Goal: Transaction & Acquisition: Purchase product/service

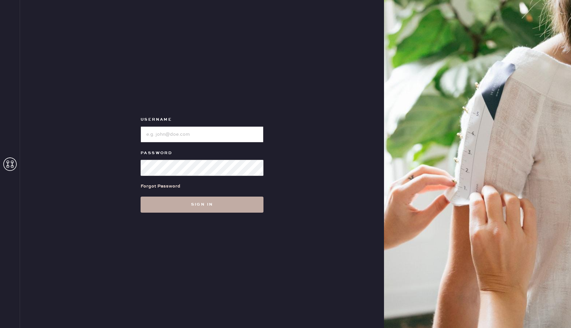
type input "Reformationboston"
click at [195, 204] on button "Sign in" at bounding box center [202, 204] width 123 height 16
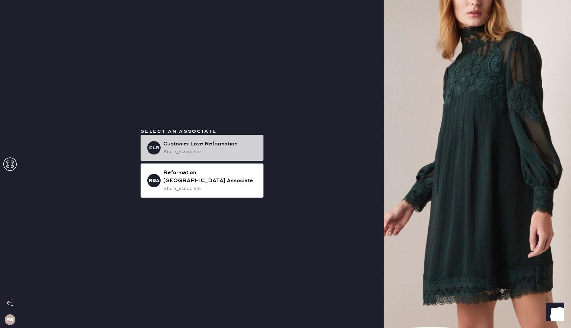
click at [200, 153] on div "store_associate" at bounding box center [210, 151] width 95 height 7
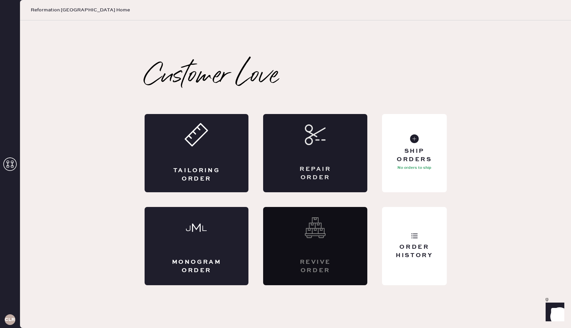
click at [348, 166] on div "Repair Order" at bounding box center [315, 153] width 104 height 78
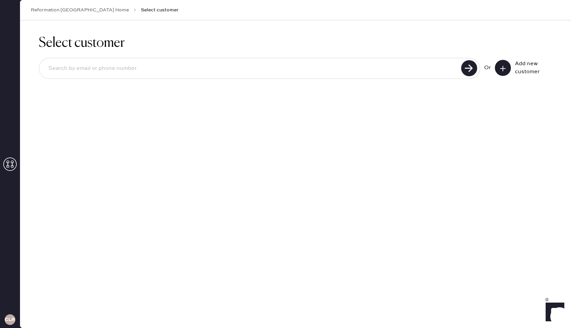
click at [118, 69] on input at bounding box center [251, 68] width 416 height 15
click at [80, 71] on input "[EMAIL_ADDRESS][DOMAIN_NAME]" at bounding box center [251, 68] width 416 height 15
click at [67, 68] on input "9735181520" at bounding box center [251, 68] width 416 height 15
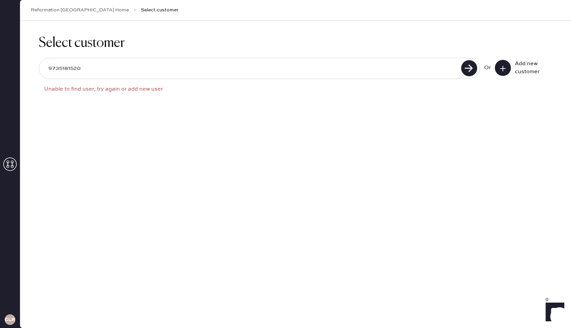
click at [67, 68] on input "9735181520" at bounding box center [251, 68] width 416 height 15
type input "[EMAIL_ADDRESS][DOMAIN_NAME]"
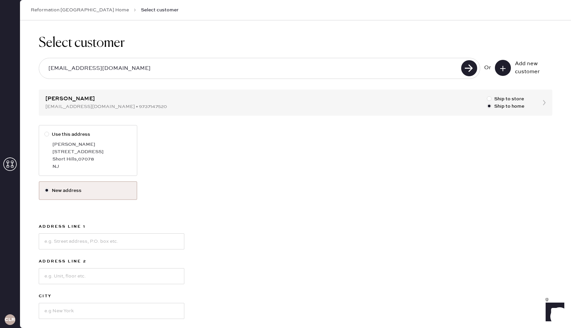
click at [76, 146] on div "[PERSON_NAME]" at bounding box center [91, 144] width 79 height 7
click at [45, 131] on input "Use this address" at bounding box center [44, 131] width 0 height 0
radio input "true"
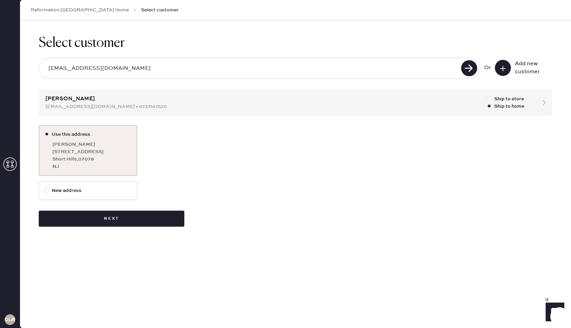
click at [68, 191] on label "New address" at bounding box center [87, 190] width 87 height 7
click at [45, 187] on input "New address" at bounding box center [44, 187] width 0 height 0
radio input "true"
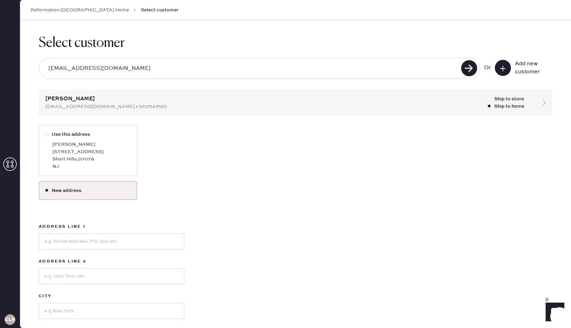
click at [116, 70] on input "[EMAIL_ADDRESS][DOMAIN_NAME]" at bounding box center [251, 68] width 416 height 15
type input "a"
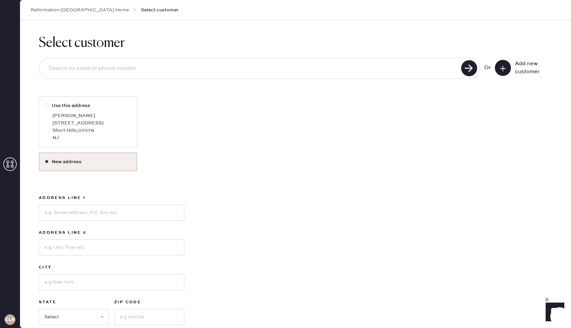
click at [216, 148] on div "Use this address [PERSON_NAME] [STREET_ADDRESS]" at bounding box center [296, 124] width 514 height 56
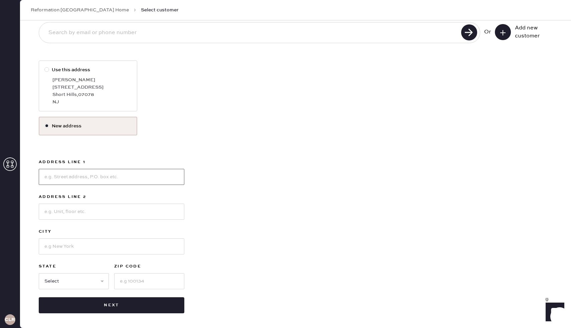
click at [60, 178] on input at bounding box center [112, 177] width 146 height 16
type input "[STREET_ADDRESS]"
click at [55, 213] on input at bounding box center [112, 211] width 146 height 16
type input "Apt 158927"
click at [77, 248] on input at bounding box center [112, 246] width 146 height 16
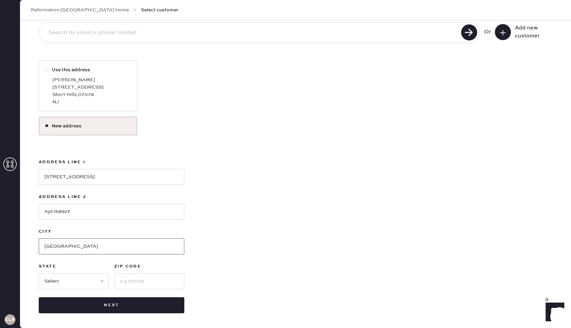
type input "[GEOGRAPHIC_DATA]"
click at [143, 285] on input at bounding box center [149, 281] width 70 height 16
type input "02120"
click at [94, 280] on select "Select AK AL AR AZ CA CO CT [GEOGRAPHIC_DATA] DE FL [GEOGRAPHIC_DATA] HI [GEOGR…" at bounding box center [74, 281] width 70 height 16
select select "MA"
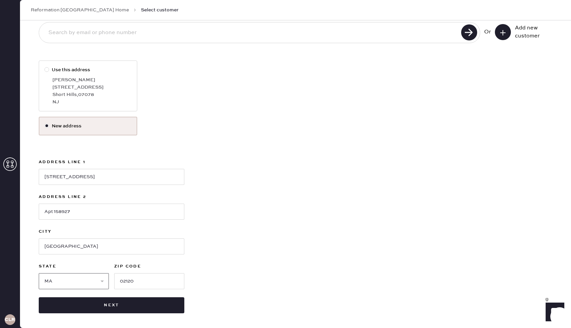
click at [39, 273] on select "Select AK AL AR AZ CA CO CT [GEOGRAPHIC_DATA] DE FL [GEOGRAPHIC_DATA] HI [GEOGR…" at bounding box center [74, 281] width 70 height 16
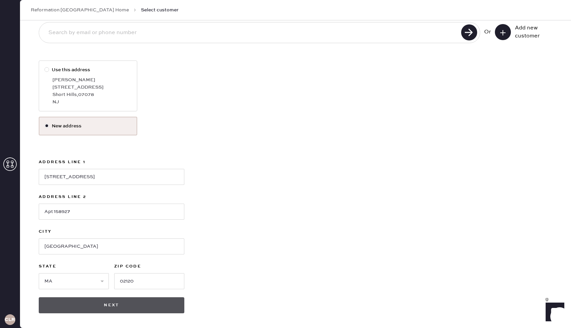
click at [112, 307] on button "Next" at bounding box center [112, 305] width 146 height 16
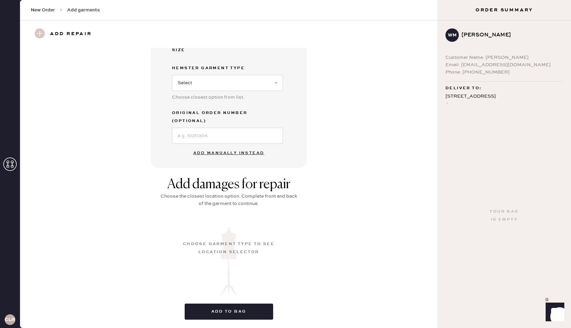
scroll to position [153, 0]
click at [210, 146] on button "Add manually instead" at bounding box center [228, 152] width 79 height 13
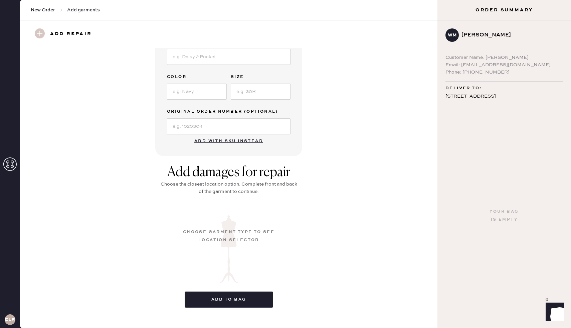
scroll to position [0, 0]
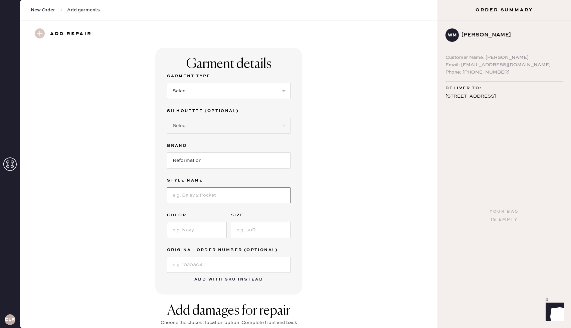
click at [195, 192] on input at bounding box center [229, 195] width 124 height 16
type input "[PERSON_NAME] Rise Slouchy Wide Leg"
click at [196, 232] on input at bounding box center [197, 230] width 60 height 16
type input "[US_STATE]"
click at [245, 232] on input at bounding box center [261, 230] width 60 height 16
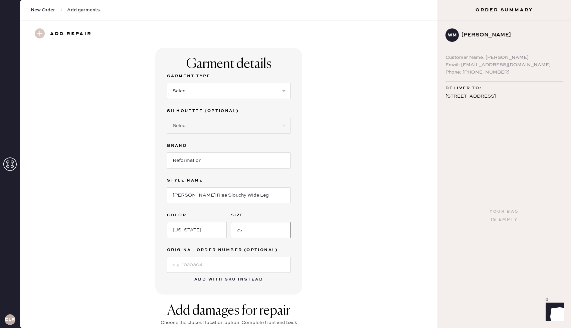
type input "25"
click at [146, 272] on div "Garment details Garment Type Select Basic Skirt Jeans Leggings Pants Shorts Bas…" at bounding box center [228, 171] width 393 height 246
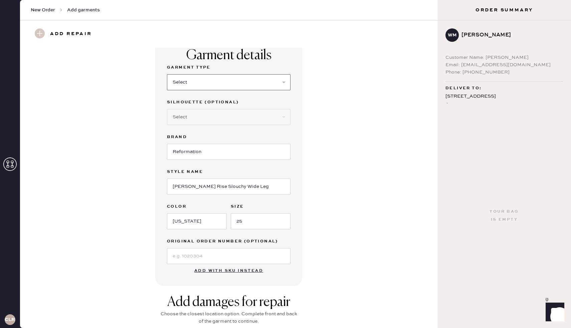
click at [201, 83] on select "Select Basic Skirt Jeans Leggings Pants Shorts Basic Sleeved Dress Basic Sleeve…" at bounding box center [229, 82] width 124 height 16
select select "2"
click at [167, 74] on select "Select Basic Skirt Jeans Leggings Pants Shorts Basic Sleeved Dress Basic Sleeve…" at bounding box center [229, 82] width 124 height 16
click at [142, 121] on div "Garment details Garment Type Select Basic Skirt Jeans Leggings Pants Shorts Bas…" at bounding box center [228, 162] width 393 height 246
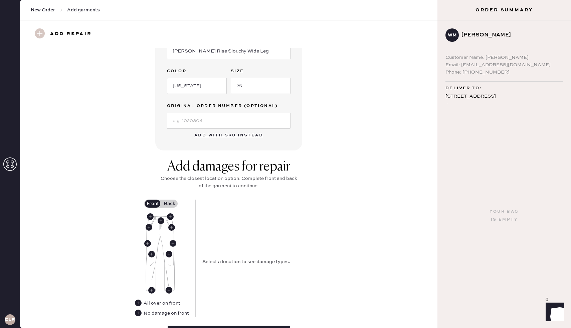
scroll to position [0, 0]
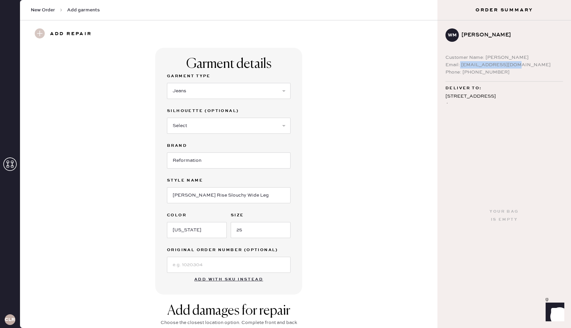
drag, startPoint x: 515, startPoint y: 64, endPoint x: 459, endPoint y: 64, distance: 56.1
click at [459, 64] on div "Email: [EMAIL_ADDRESS][DOMAIN_NAME]" at bounding box center [504, 64] width 118 height 7
copy div "[EMAIL_ADDRESS][DOMAIN_NAME]"
click at [39, 8] on span "New Order" at bounding box center [43, 10] width 24 height 7
click at [5, 163] on icon at bounding box center [9, 163] width 13 height 13
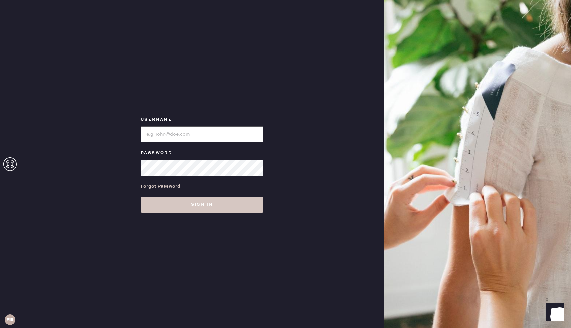
type input "Reformationboston"
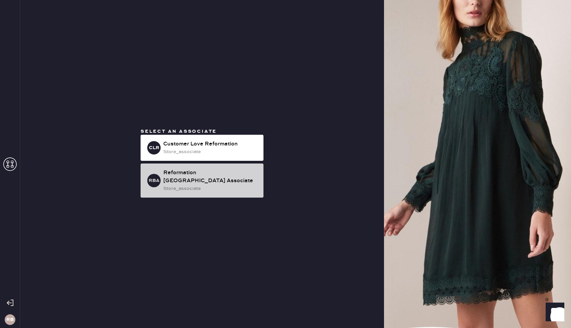
click at [198, 173] on div "Reformation [GEOGRAPHIC_DATA] Associate" at bounding box center [210, 177] width 95 height 16
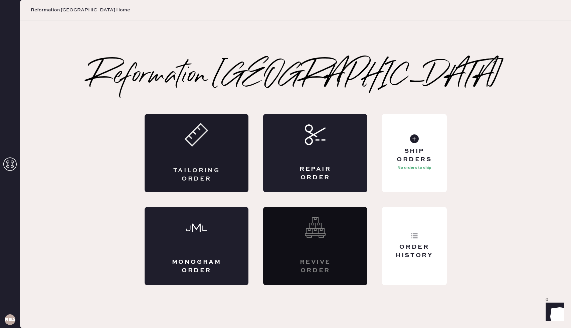
click at [191, 142] on icon at bounding box center [196, 134] width 23 height 23
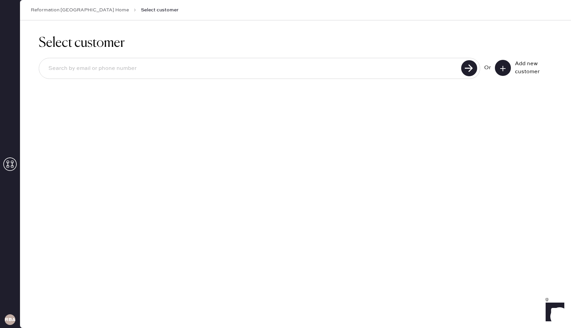
click at [196, 70] on input at bounding box center [251, 68] width 416 height 15
paste input "[EMAIL_ADDRESS][DOMAIN_NAME]"
type input "[EMAIL_ADDRESS][DOMAIN_NAME]"
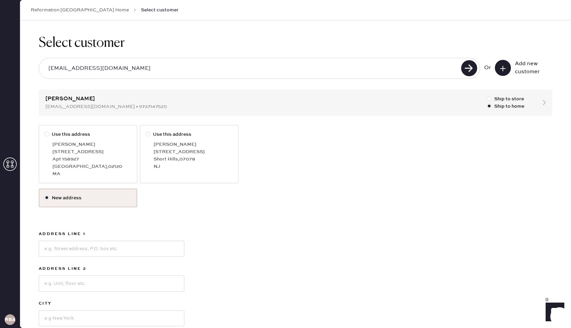
click at [91, 149] on div "[STREET_ADDRESS]" at bounding box center [91, 151] width 79 height 7
click at [45, 131] on input "Use this address" at bounding box center [44, 131] width 0 height 0
radio input "true"
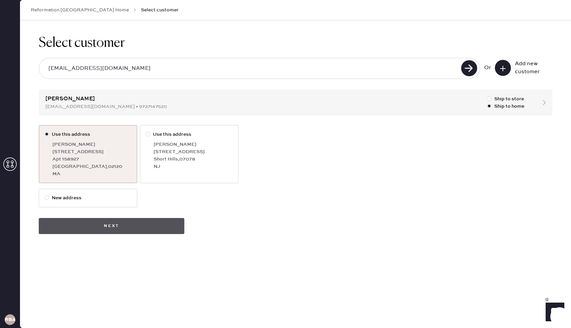
click at [102, 228] on button "Next" at bounding box center [112, 226] width 146 height 16
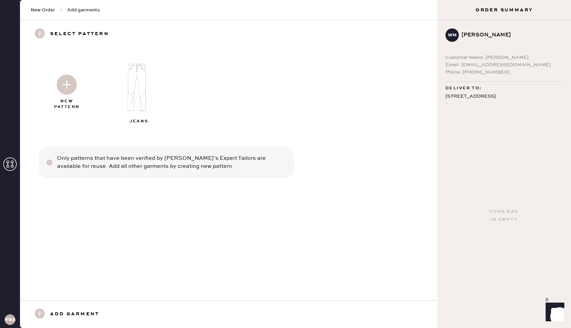
click at [135, 77] on img at bounding box center [140, 87] width 72 height 58
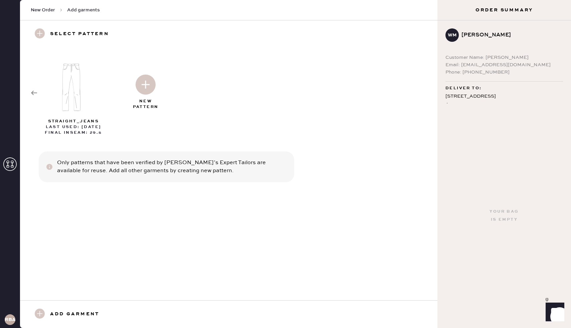
click at [147, 86] on img at bounding box center [146, 84] width 20 height 20
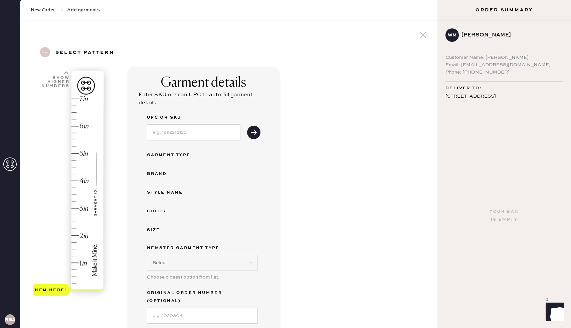
select select "2"
type input "3.5"
click at [74, 193] on div "Hem here!" at bounding box center [68, 194] width 71 height 197
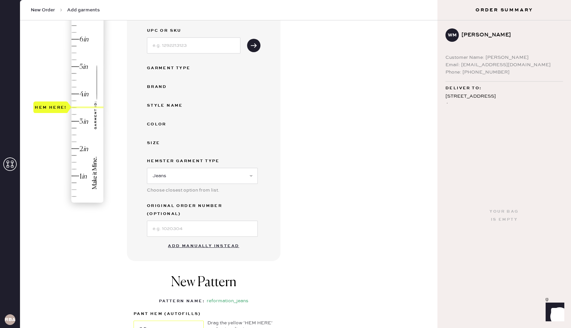
scroll to position [101, 0]
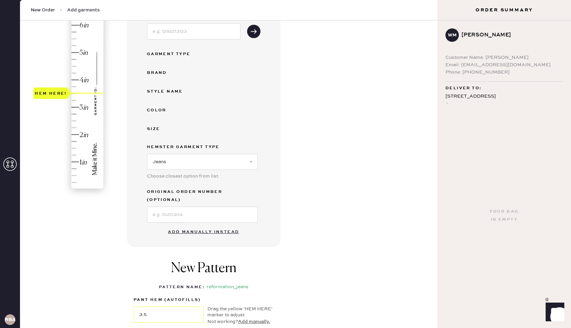
click at [182, 225] on button "Add manually instead" at bounding box center [203, 231] width 79 height 13
select select "2"
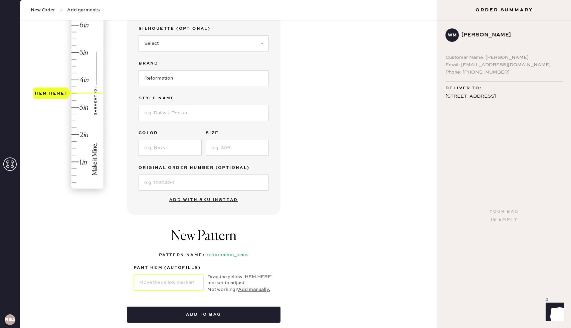
scroll to position [0, 0]
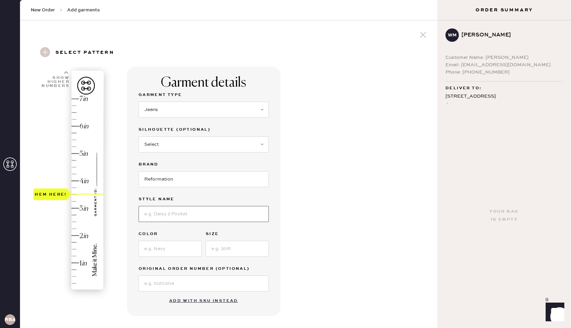
click at [156, 212] on input at bounding box center [204, 214] width 130 height 16
type input "[PERSON_NAME] Rise Slouchy Wide Leg"
click at [171, 250] on input at bounding box center [170, 248] width 63 height 16
type input "[US_STATE]"
click at [224, 251] on input at bounding box center [237, 248] width 63 height 16
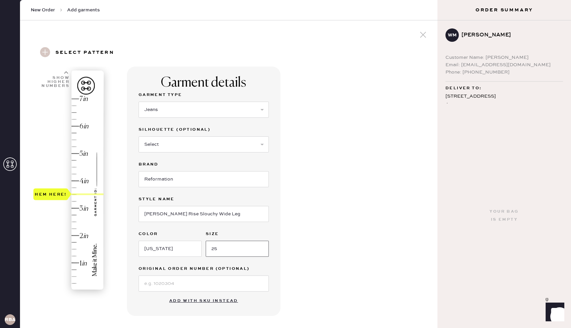
type input "25"
click at [337, 258] on div "Garment details Garment Type Select Basic Skirt Jeans Leggings Pants Shorts Bas…" at bounding box center [279, 255] width 305 height 379
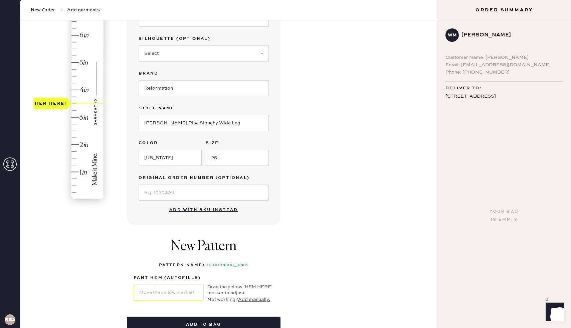
scroll to position [106, 0]
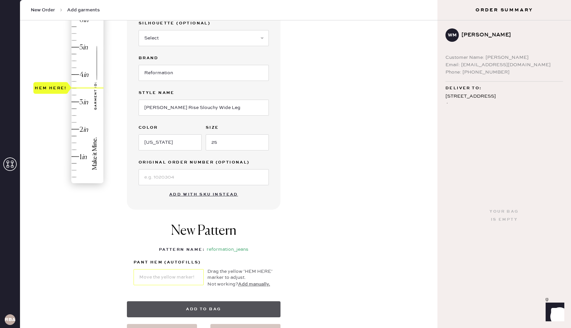
click at [176, 307] on button "Add to bag" at bounding box center [204, 309] width 154 height 16
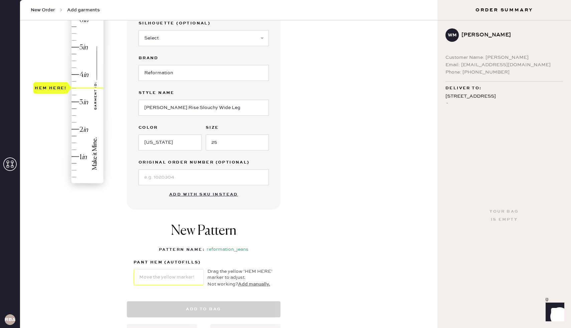
select select "2"
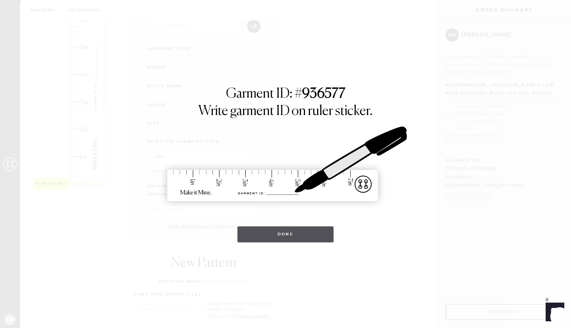
click at [266, 236] on button "Done" at bounding box center [285, 234] width 97 height 16
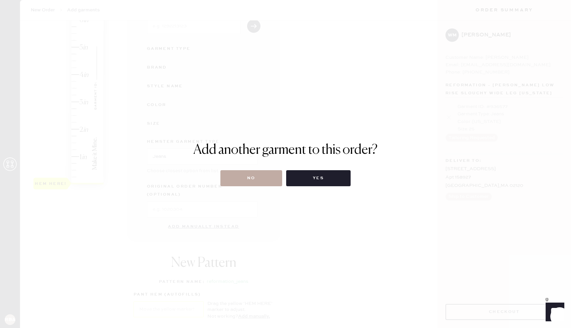
click at [261, 182] on button "No" at bounding box center [251, 178] width 62 height 16
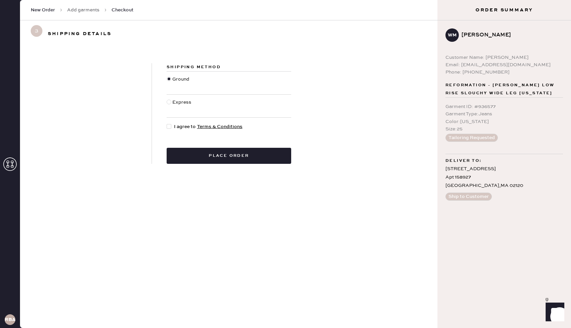
click at [170, 127] on div at bounding box center [169, 126] width 5 height 5
click at [167, 123] on input "I agree to Terms & Conditions" at bounding box center [167, 123] width 0 height 0
checkbox input "true"
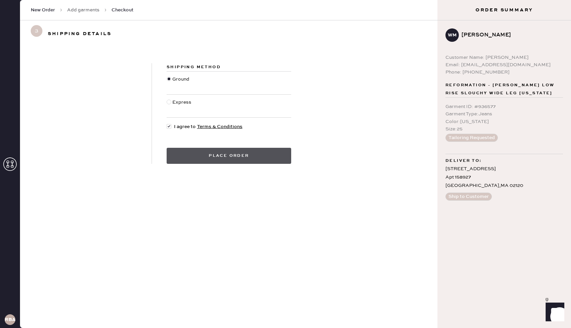
click at [208, 157] on button "Place order" at bounding box center [229, 156] width 125 height 16
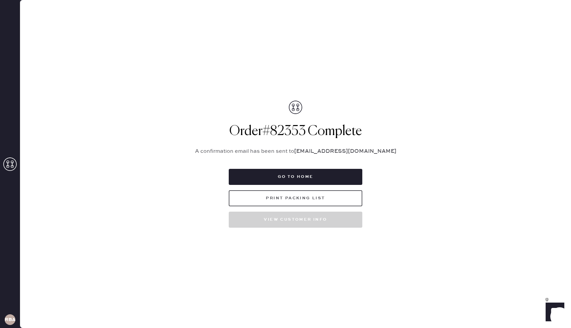
click at [259, 190] on button "Print Packing List" at bounding box center [296, 198] width 134 height 16
click at [257, 177] on button "Go to home" at bounding box center [296, 177] width 134 height 16
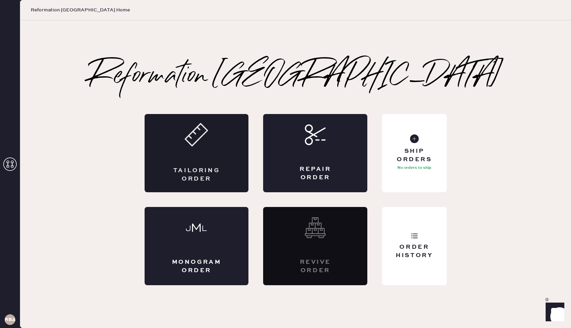
click at [193, 175] on div "Tailoring Order" at bounding box center [196, 174] width 51 height 17
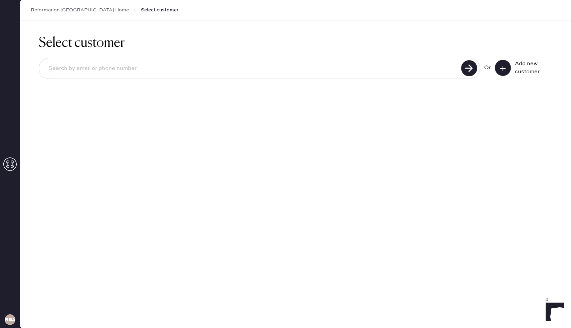
click at [202, 62] on input at bounding box center [251, 68] width 416 height 15
type input "[EMAIL_ADDRESS][DOMAIN_NAME]"
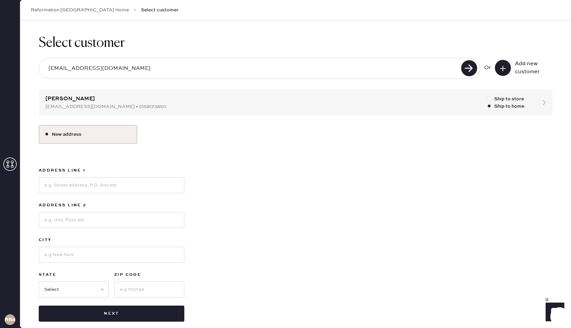
click at [299, 202] on div "New address Address Line 1 Address Line 2 City State Select [GEOGRAPHIC_DATA] […" at bounding box center [296, 223] width 514 height 196
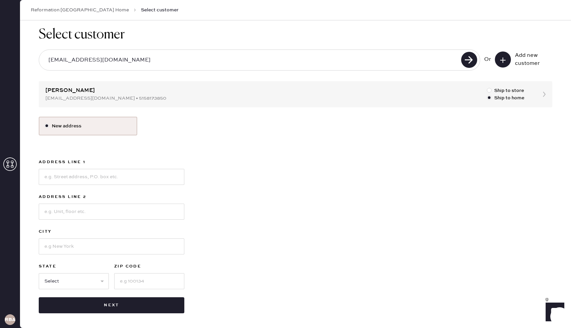
scroll to position [8, 0]
click at [89, 178] on input at bounding box center [112, 177] width 146 height 16
type input "[STREET_ADDRESS] apt 122"
click at [72, 247] on input at bounding box center [112, 246] width 146 height 16
type input "[GEOGRAPHIC_DATA]"
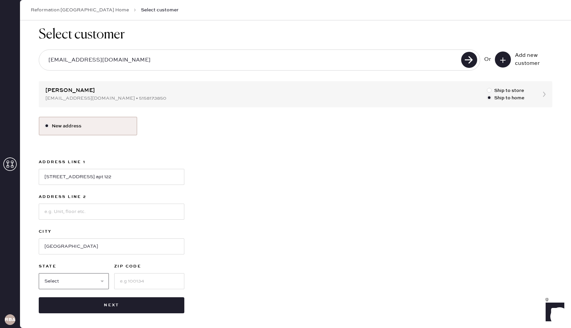
click at [53, 280] on select "Select AK AL AR AZ CA CO CT [GEOGRAPHIC_DATA] DE FL [GEOGRAPHIC_DATA] HI [GEOGR…" at bounding box center [74, 281] width 70 height 16
select select "MA"
click at [39, 273] on select "Select AK AL AR AZ CA CO CT [GEOGRAPHIC_DATA] DE FL [GEOGRAPHIC_DATA] HI [GEOGR…" at bounding box center [74, 281] width 70 height 16
click at [127, 280] on input at bounding box center [149, 281] width 70 height 16
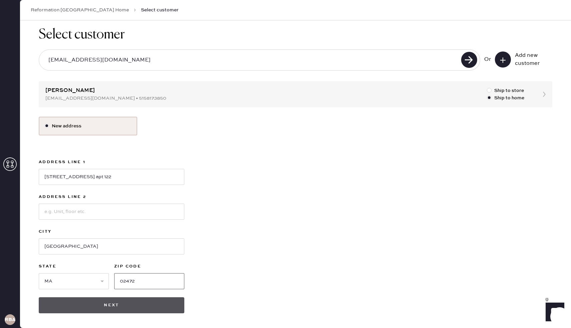
type input "02472"
click at [84, 303] on button "Next" at bounding box center [112, 305] width 146 height 16
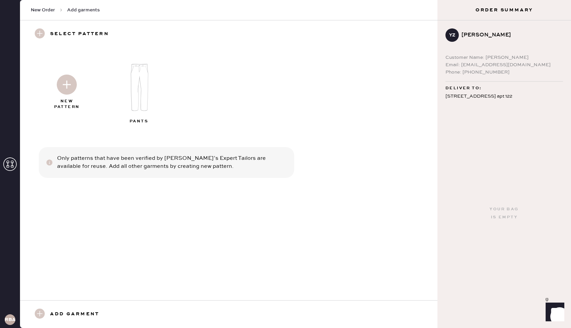
click at [74, 85] on img at bounding box center [67, 84] width 20 height 20
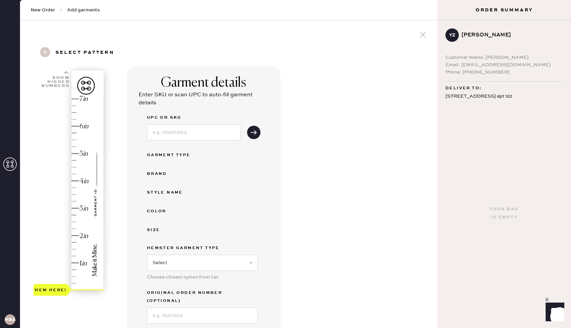
click at [74, 186] on div "Hem here!" at bounding box center [68, 194] width 71 height 197
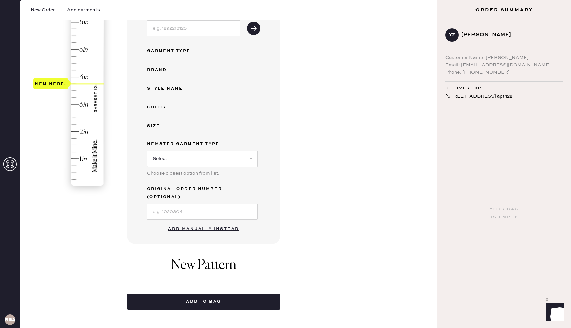
scroll to position [105, 0]
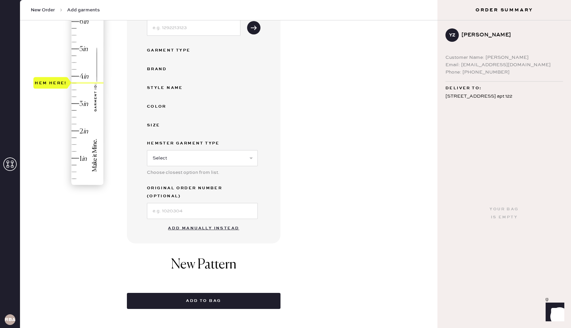
click at [222, 221] on button "Add manually instead" at bounding box center [203, 227] width 79 height 13
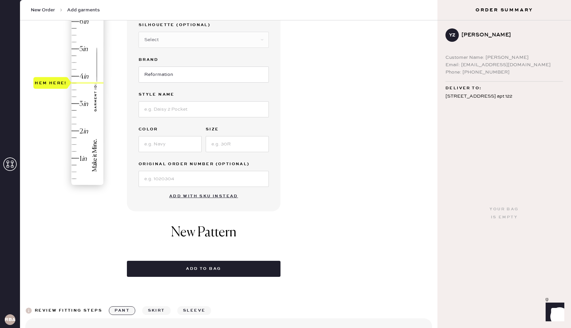
click at [157, 52] on div "Silhouette (optional) Select Other" at bounding box center [204, 38] width 130 height 35
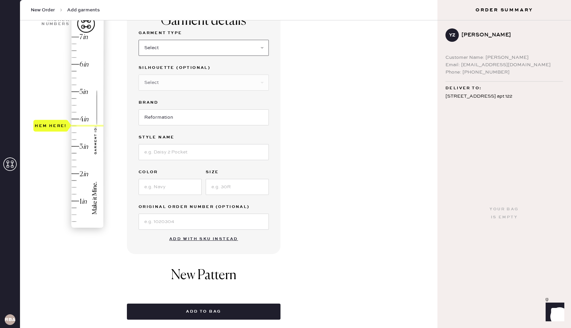
click at [154, 46] on select "Select Basic Skirt Jeans Leggings Pants Shorts Basic Sleeved Dress Basic Sleeve…" at bounding box center [204, 48] width 130 height 16
select select "2"
click at [139, 40] on select "Select Basic Skirt Jeans Leggings Pants Shorts Basic Sleeved Dress Basic Sleeve…" at bounding box center [204, 48] width 130 height 16
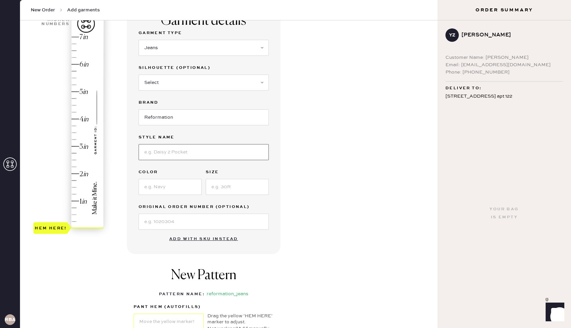
click at [166, 152] on input at bounding box center [204, 152] width 130 height 16
type input "val 90s mid rise straight jeans"
click at [169, 184] on input at bounding box center [170, 187] width 63 height 16
type input "fior di latte"
click at [225, 187] on input at bounding box center [237, 187] width 63 height 16
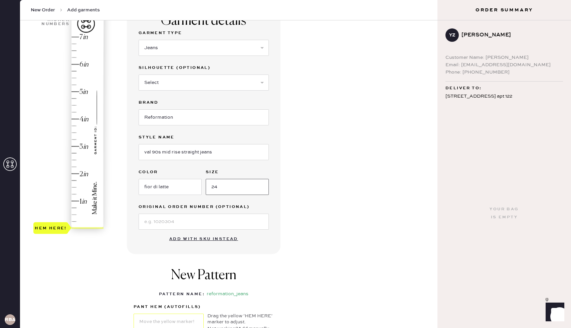
type input "24"
type input "3.75"
click at [74, 128] on div "Hem here!" at bounding box center [68, 132] width 71 height 197
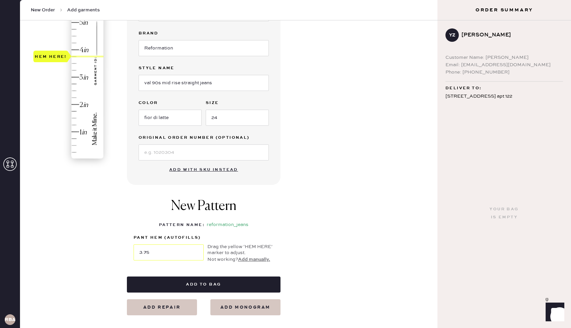
scroll to position [132, 0]
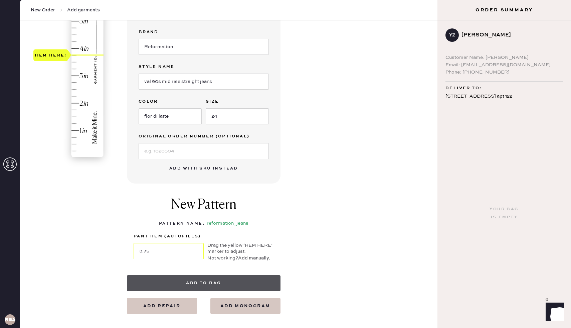
click at [192, 285] on button "Add to bag" at bounding box center [204, 283] width 154 height 16
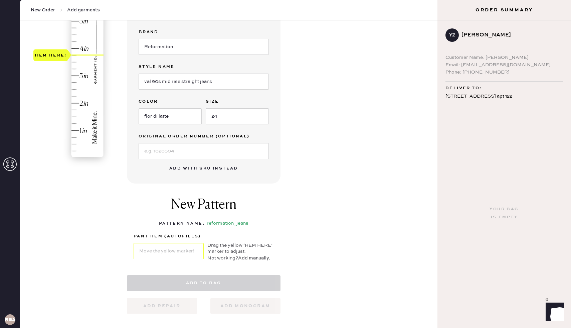
select select "2"
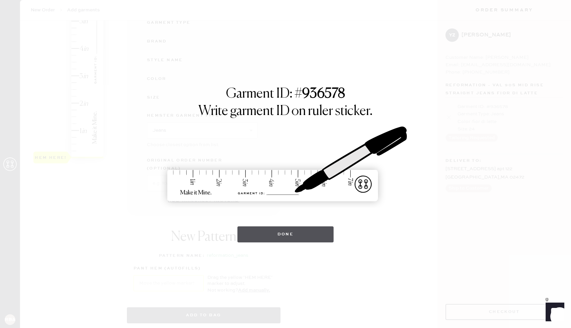
click at [264, 236] on button "Done" at bounding box center [285, 234] width 97 height 16
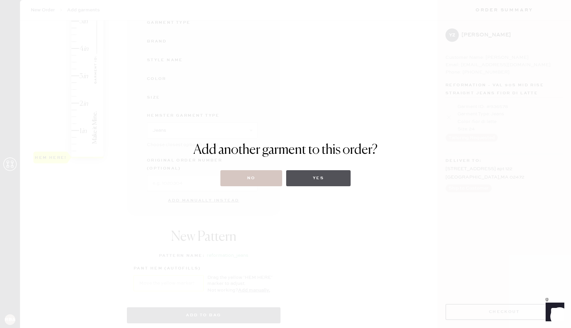
click at [306, 182] on button "Yes" at bounding box center [318, 178] width 64 height 16
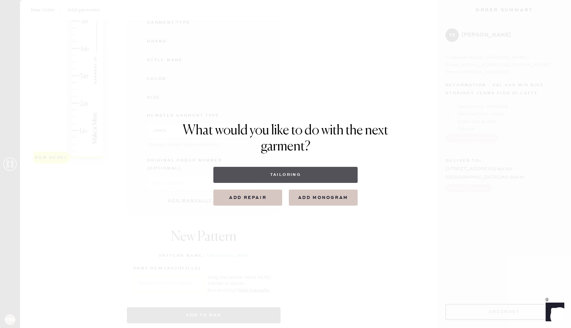
click at [285, 177] on button "Tailoring" at bounding box center [285, 175] width 144 height 16
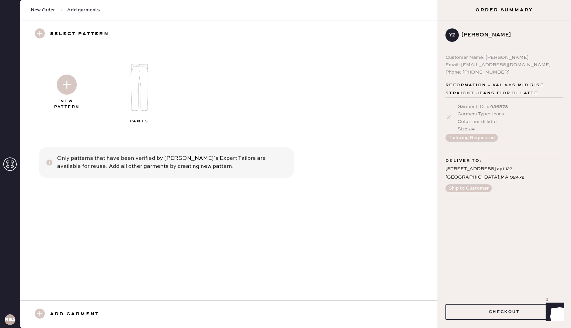
click at [69, 90] on img at bounding box center [67, 84] width 20 height 20
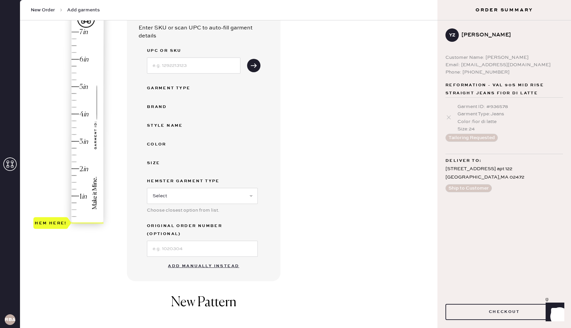
scroll to position [66, 0]
click at [208, 259] on button "Add manually instead" at bounding box center [203, 265] width 79 height 13
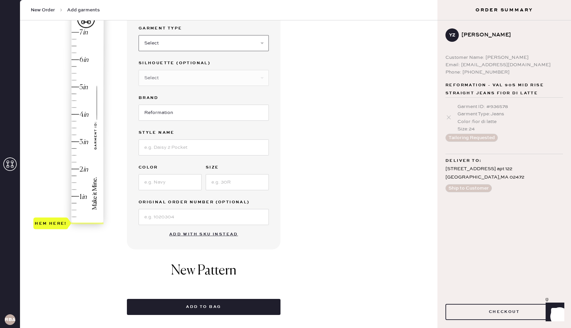
click at [157, 45] on select "Select Basic Skirt Jeans Leggings Pants Shorts Basic Sleeved Dress Basic Sleeve…" at bounding box center [204, 43] width 130 height 16
select select "4"
click at [139, 35] on select "Select Basic Skirt Jeans Leggings Pants Shorts Basic Sleeved Dress Basic Sleeve…" at bounding box center [204, 43] width 130 height 16
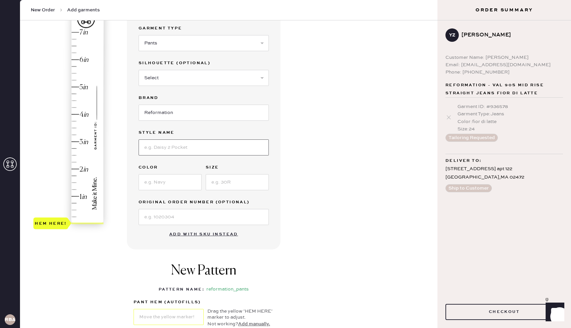
click at [162, 143] on input at bounding box center [204, 147] width 130 height 16
click at [144, 148] on input "[PERSON_NAME] Pant" at bounding box center [204, 147] width 130 height 16
type input "Petites [PERSON_NAME] Pant"
click at [171, 178] on input at bounding box center [170, 182] width 63 height 16
type input "o"
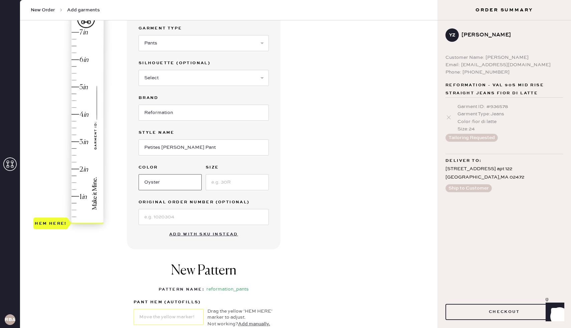
type input "Oyster"
click at [242, 178] on input at bounding box center [237, 182] width 63 height 16
type input "2P"
type input "2.5"
click at [74, 155] on div "Hem here!" at bounding box center [68, 127] width 71 height 197
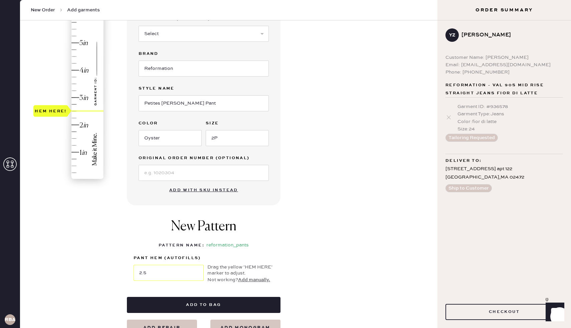
scroll to position [126, 0]
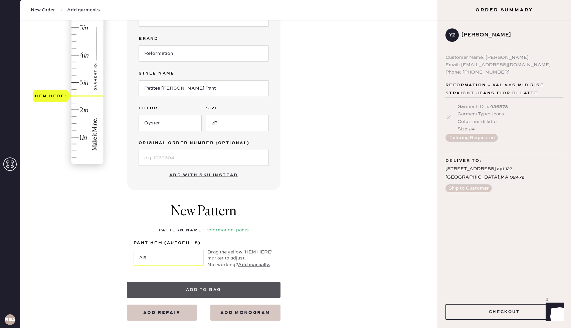
click at [203, 282] on button "Add to bag" at bounding box center [204, 290] width 154 height 16
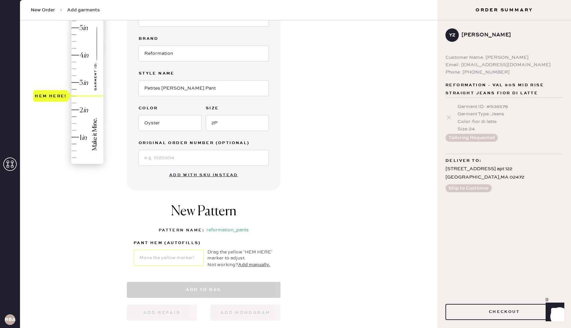
select select "4"
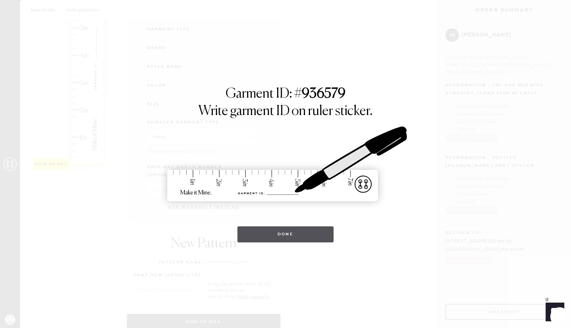
click at [248, 237] on button "Done" at bounding box center [285, 234] width 97 height 16
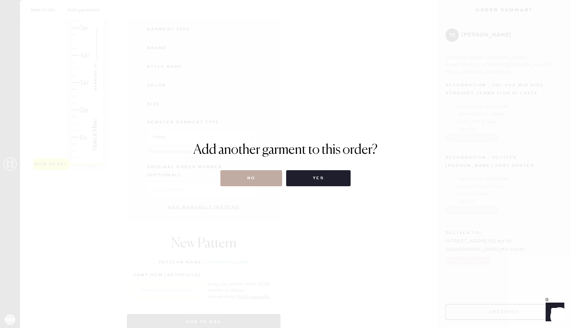
click at [241, 176] on button "No" at bounding box center [251, 178] width 62 height 16
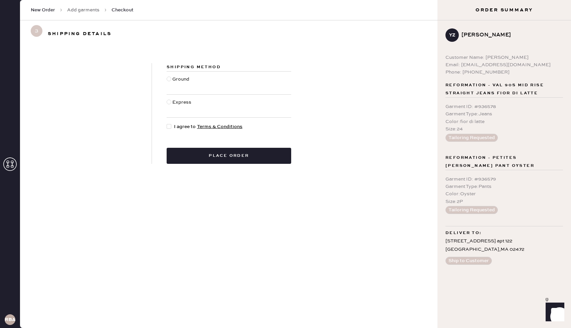
click at [171, 123] on div at bounding box center [170, 126] width 7 height 7
click at [167, 123] on input "I agree to Terms & Conditions" at bounding box center [167, 123] width 0 height 0
checkbox input "true"
click at [171, 80] on div at bounding box center [170, 82] width 6 height 15
click at [167, 76] on input "Ground" at bounding box center [167, 75] width 0 height 0
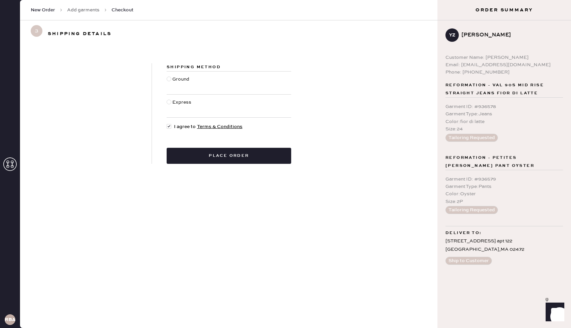
radio input "true"
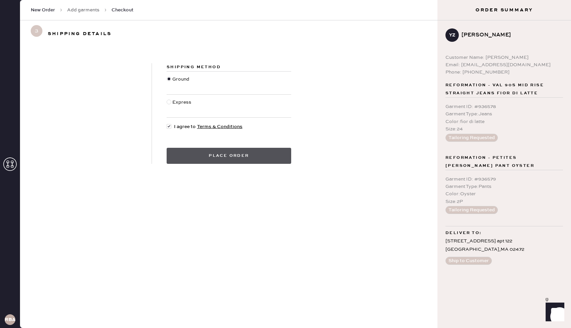
click at [186, 155] on button "Place order" at bounding box center [229, 156] width 125 height 16
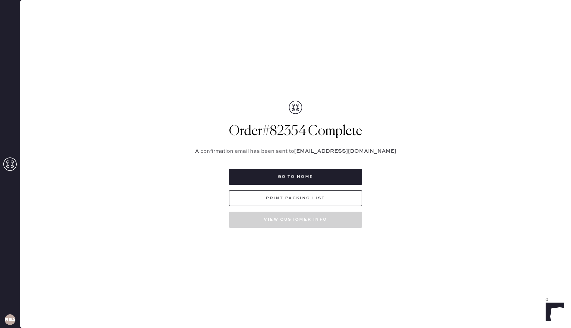
click at [259, 201] on button "Print Packing List" at bounding box center [296, 198] width 134 height 16
click at [293, 174] on button "Go to home" at bounding box center [296, 177] width 134 height 16
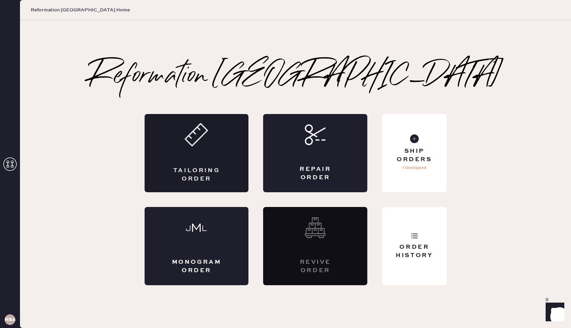
click at [177, 154] on div "Tailoring Order" at bounding box center [197, 153] width 104 height 78
click at [337, 146] on div "Repair Order" at bounding box center [315, 153] width 104 height 78
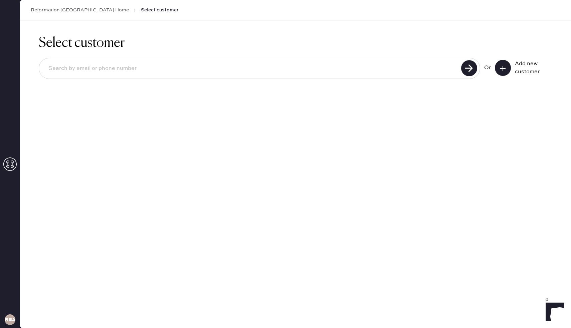
click at [143, 72] on input at bounding box center [251, 68] width 416 height 15
click at [503, 68] on use at bounding box center [502, 68] width 5 height 5
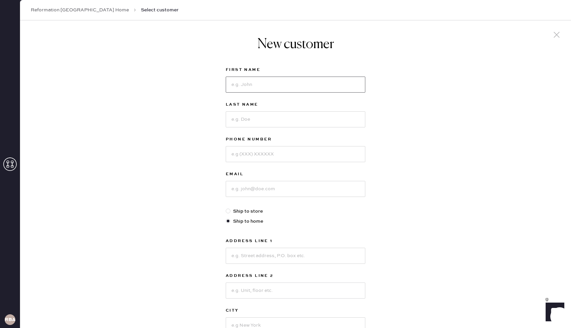
click at [291, 81] on input at bounding box center [296, 84] width 140 height 16
type input "[PERSON_NAME]"
type input "Arami"
type input "20181"
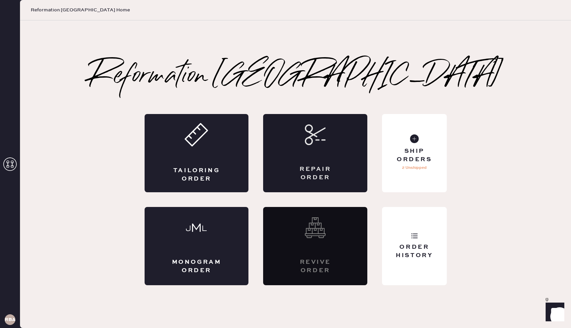
click at [337, 133] on div "Repair Order" at bounding box center [315, 153] width 104 height 78
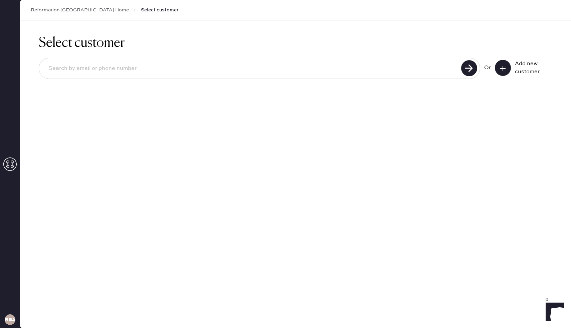
click at [115, 74] on input at bounding box center [251, 68] width 416 height 15
type input "[EMAIL_ADDRESS][DOMAIN_NAME]"
click at [466, 64] on use at bounding box center [469, 68] width 16 height 16
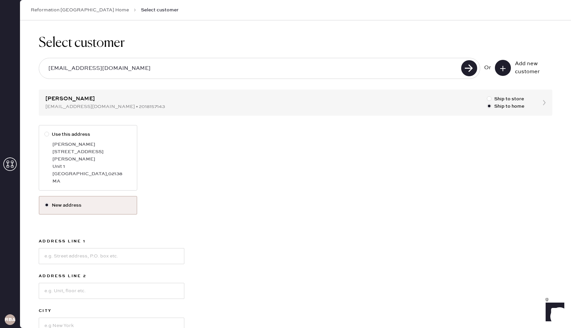
click at [96, 145] on div "[PERSON_NAME]" at bounding box center [91, 144] width 79 height 7
click at [45, 131] on input "Use this address" at bounding box center [44, 131] width 0 height 0
radio input "true"
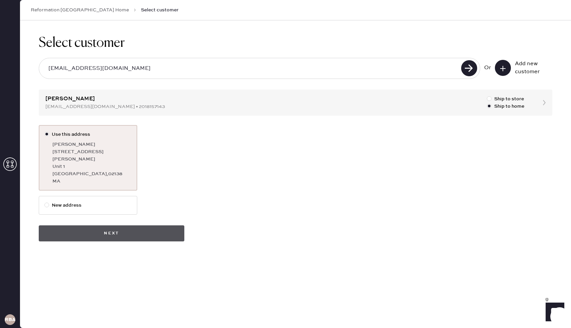
click at [105, 226] on button "Next" at bounding box center [112, 233] width 146 height 16
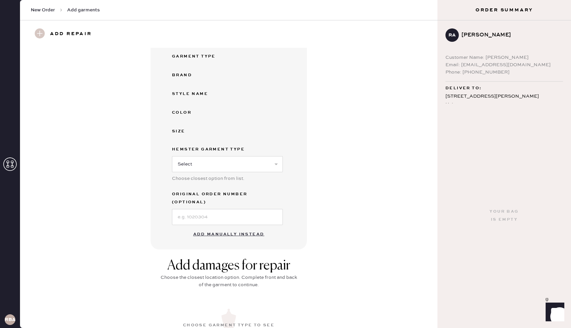
scroll to position [79, 0]
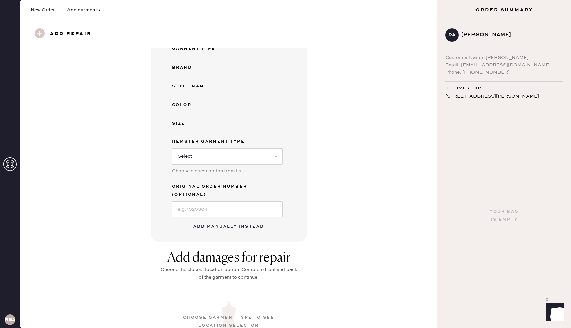
click at [221, 220] on button "Add manually instead" at bounding box center [228, 226] width 79 height 13
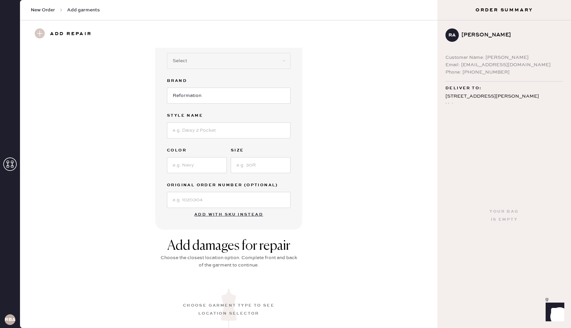
scroll to position [0, 0]
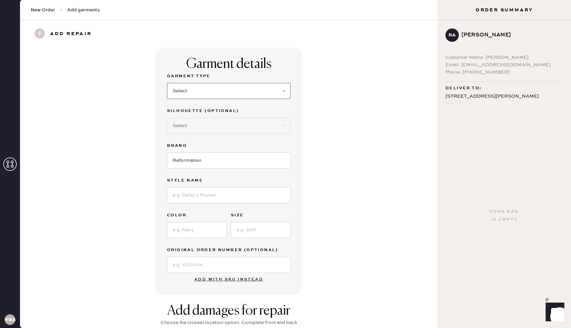
click at [185, 89] on select "Select Basic Skirt Jeans Leggings Pants Shorts Basic Sleeved Dress Basic Sleeve…" at bounding box center [229, 91] width 124 height 16
select select "2"
click at [167, 83] on select "Select Basic Skirt Jeans Leggings Pants Shorts Basic Sleeved Dress Basic Sleeve…" at bounding box center [229, 91] width 124 height 16
click at [185, 196] on input at bounding box center [229, 195] width 124 height 16
type input "[PERSON_NAME] Rise Slouchy Wide Leg"
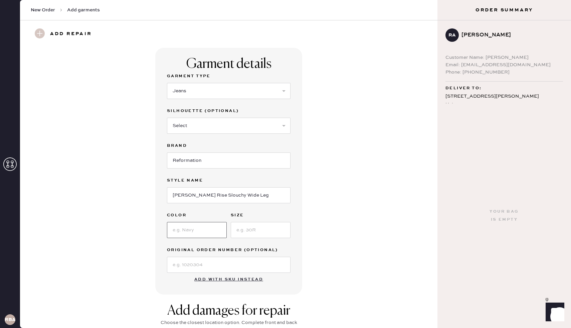
click at [197, 228] on input at bounding box center [197, 230] width 60 height 16
type input "Ondine"
click at [242, 228] on input at bounding box center [261, 230] width 60 height 16
type input "24"
click at [330, 214] on div "Garment details Garment Type Select Basic Skirt Jeans Leggings Pants Shorts Bas…" at bounding box center [228, 171] width 393 height 246
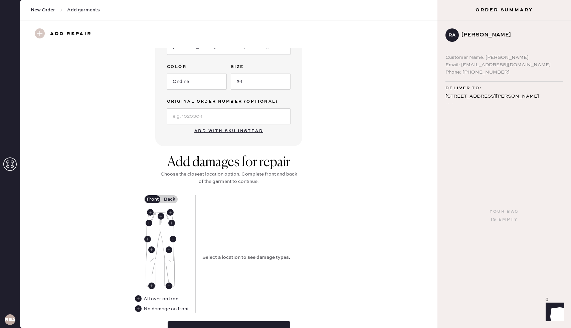
scroll to position [149, 0]
click at [162, 218] on use at bounding box center [161, 215] width 7 height 7
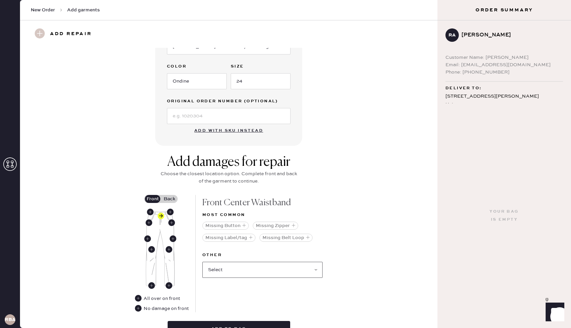
click at [263, 272] on select "Select Broken / Ripped Hem Broken Beads Broken Belt Loop Broken Button Broken E…" at bounding box center [262, 269] width 120 height 16
select select "1740"
click at [202, 261] on select "Select Broken / Ripped Hem Broken Beads Broken Belt Loop Broken Button Broken E…" at bounding box center [262, 269] width 120 height 16
select select
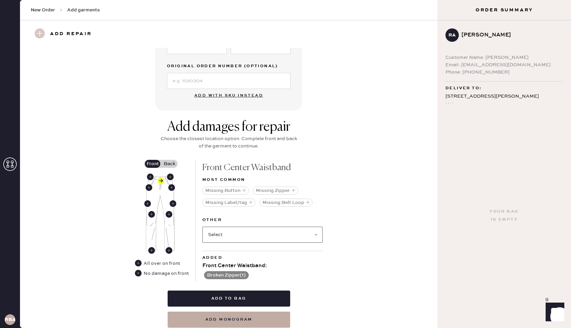
scroll to position [192, 0]
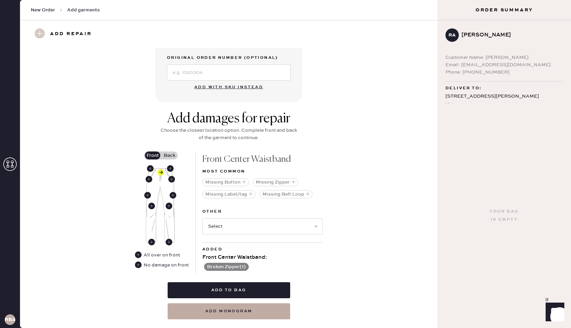
click at [166, 152] on label "Back" at bounding box center [169, 155] width 17 height 8
click at [169, 155] on input "Back" at bounding box center [169, 155] width 0 height 0
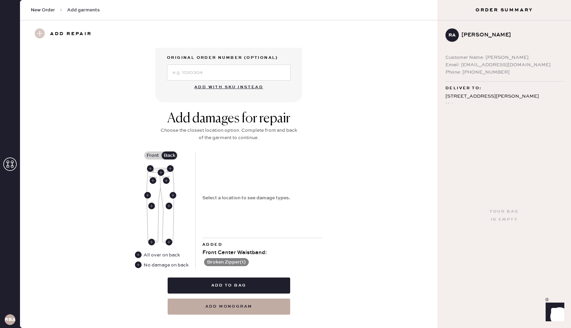
click at [136, 268] on div "No damage on back" at bounding box center [162, 264] width 54 height 7
click at [140, 263] on use at bounding box center [138, 264] width 7 height 7
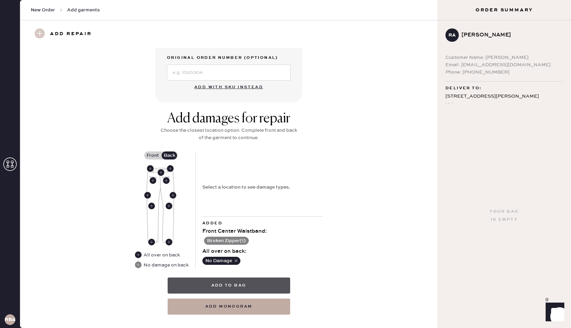
click at [228, 284] on button "Add to bag" at bounding box center [229, 285] width 123 height 16
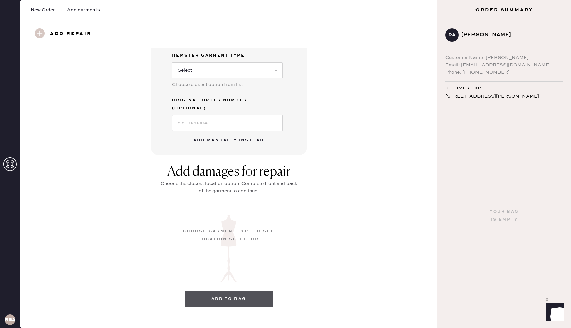
scroll to position [1, 0]
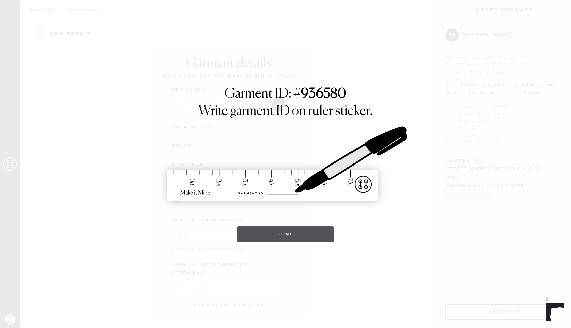
click at [290, 231] on button "Done" at bounding box center [285, 234] width 97 height 16
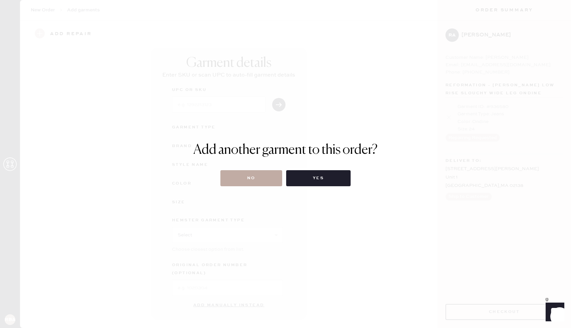
click at [271, 179] on button "No" at bounding box center [251, 178] width 62 height 16
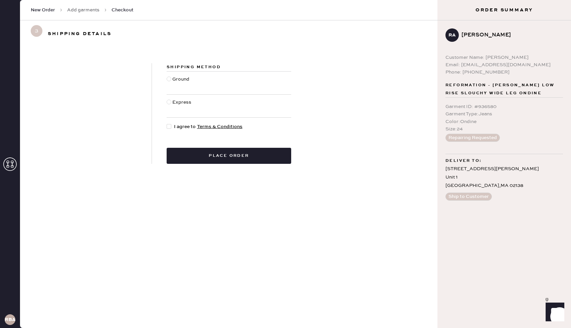
click at [169, 79] on div at bounding box center [169, 78] width 5 height 5
click at [167, 76] on input "Ground" at bounding box center [167, 75] width 0 height 0
radio input "true"
click at [170, 125] on div at bounding box center [169, 126] width 5 height 5
click at [167, 123] on input "I agree to Terms & Conditions" at bounding box center [167, 123] width 0 height 0
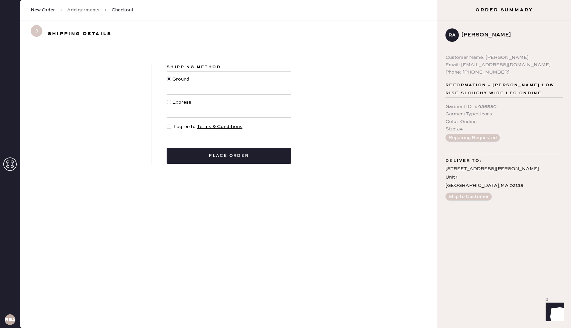
checkbox input "true"
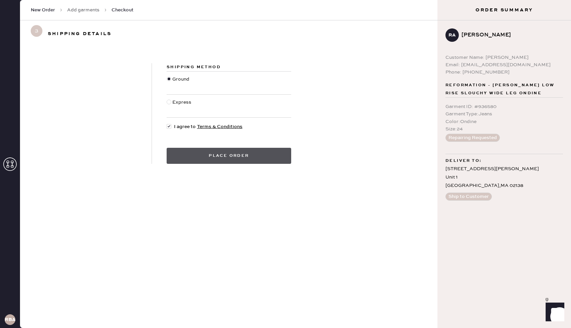
click at [186, 150] on button "Place order" at bounding box center [229, 156] width 125 height 16
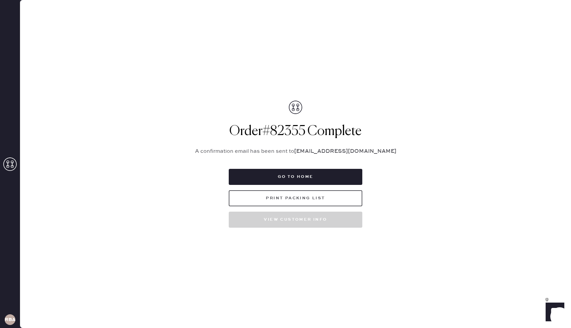
click at [288, 197] on button "Print Packing List" at bounding box center [296, 198] width 134 height 16
click at [295, 176] on button "Go to home" at bounding box center [296, 177] width 134 height 16
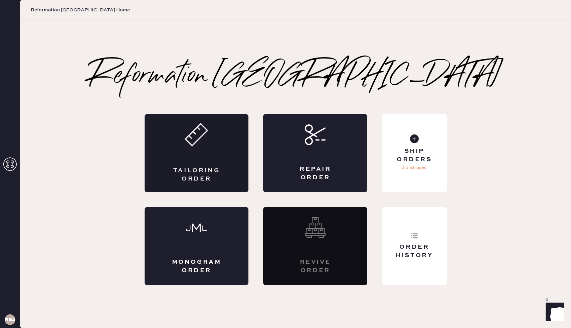
click at [187, 158] on div "Tailoring Order" at bounding box center [197, 153] width 104 height 78
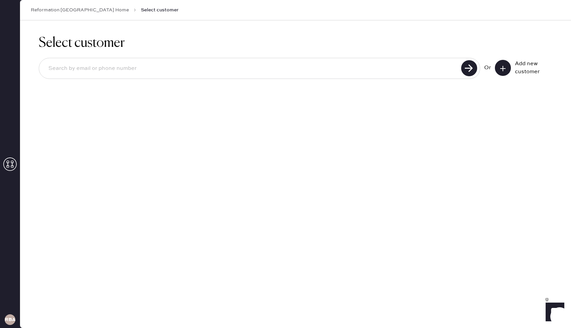
click at [501, 66] on icon at bounding box center [503, 68] width 7 height 7
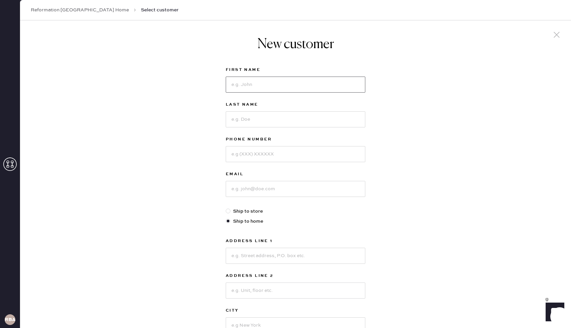
click at [248, 88] on input at bounding box center [296, 84] width 140 height 16
type input "[PERSON_NAME]"
click at [233, 122] on input at bounding box center [296, 119] width 140 height 16
type input "[PERSON_NAME]"
type input "6179811041"
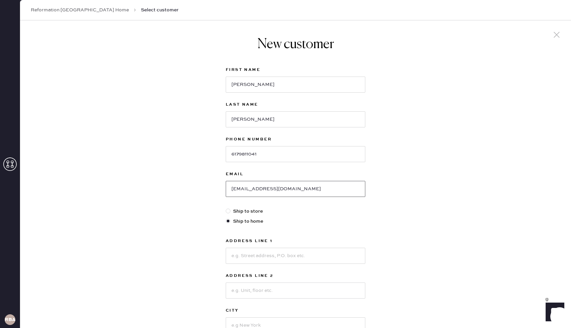
type input "[EMAIL_ADDRESS][DOMAIN_NAME]"
click at [238, 255] on input at bounding box center [296, 255] width 140 height 16
type input "[STREET_ADDRESS][PERSON_NAME]"
type input "W"
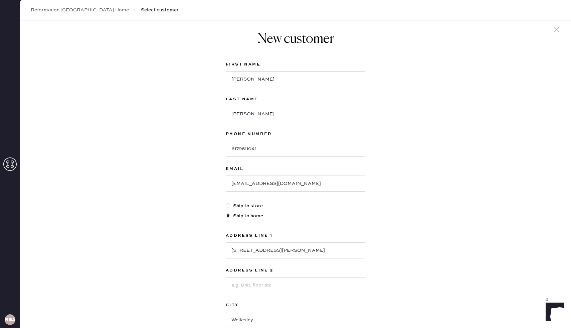
type input "Wellesley"
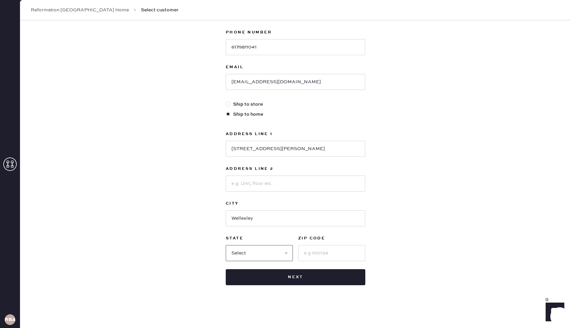
click at [285, 253] on select "Select AK AL AR AZ CA CO CT [GEOGRAPHIC_DATA] DE FL [GEOGRAPHIC_DATA] HI [GEOGR…" at bounding box center [259, 253] width 67 height 16
select select "MA"
click at [226, 245] on select "Select AK AL AR AZ CA CO CT [GEOGRAPHIC_DATA] DE FL [GEOGRAPHIC_DATA] HI [GEOGR…" at bounding box center [259, 253] width 67 height 16
type input "02481"
click at [302, 274] on button "Next" at bounding box center [296, 277] width 140 height 16
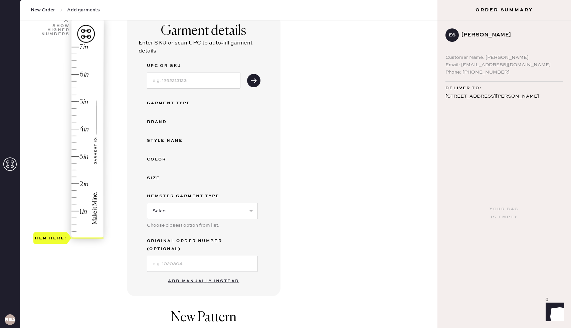
scroll to position [56, 0]
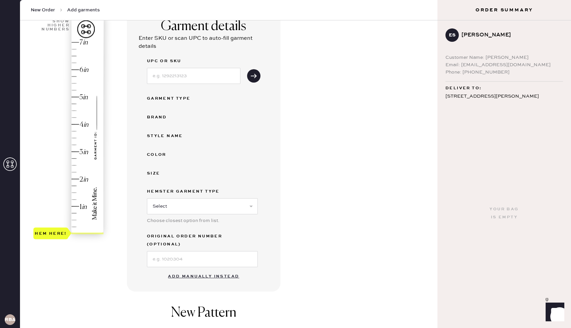
click at [202, 269] on button "Add manually instead" at bounding box center [203, 275] width 79 height 13
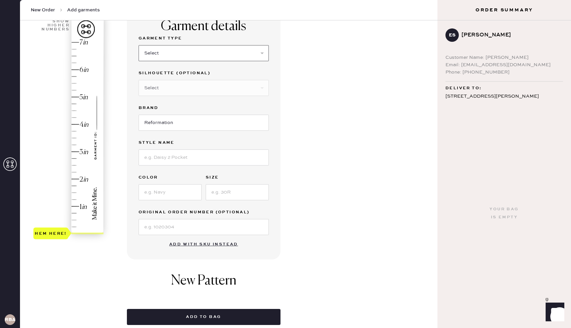
click at [192, 57] on select "Select Basic Skirt Jeans Leggings Pants Shorts Basic Sleeved Dress Basic Sleeve…" at bounding box center [204, 53] width 130 height 16
select select "13"
click at [139, 45] on select "Select Basic Skirt Jeans Leggings Pants Shorts Basic Sleeved Dress Basic Sleeve…" at bounding box center [204, 53] width 130 height 16
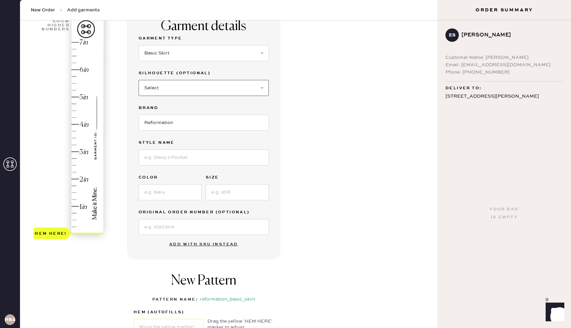
click at [175, 90] on select "Select Maxi Skirt Midi Skirt Mini Skirt Other" at bounding box center [204, 88] width 130 height 16
select select "20"
click at [139, 80] on select "Select Maxi Skirt Midi Skirt Mini Skirt Other" at bounding box center [204, 88] width 130 height 16
click at [168, 156] on input at bounding box center [204, 157] width 130 height 16
type input "Maevie Skirt"
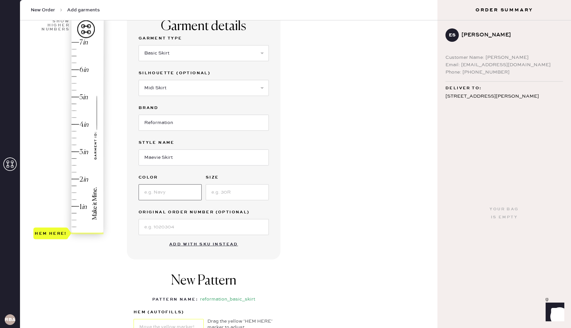
click at [161, 189] on input at bounding box center [170, 192] width 63 height 16
type input "Cream"
click at [232, 189] on input at bounding box center [237, 192] width 63 height 16
type input "8"
click at [189, 225] on input at bounding box center [204, 227] width 130 height 16
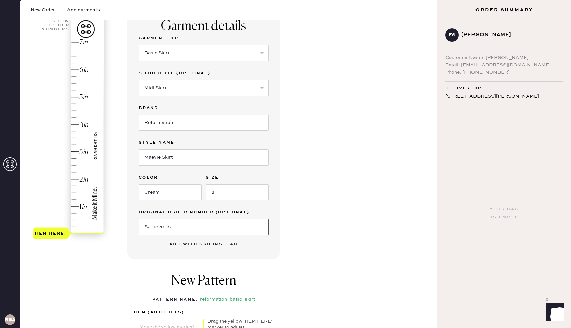
type input "S20182008"
click at [302, 213] on div "Garment details Garment Type Select Basic Skirt Jeans Leggings Pants Shorts Bas…" at bounding box center [279, 199] width 305 height 379
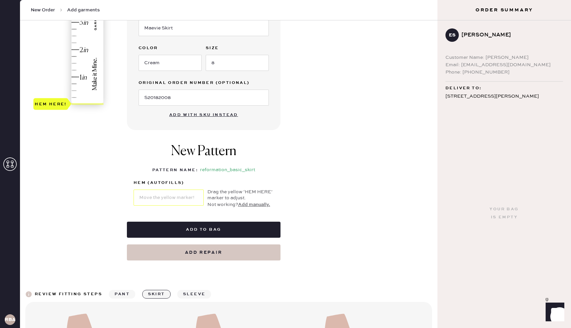
scroll to position [186, 0]
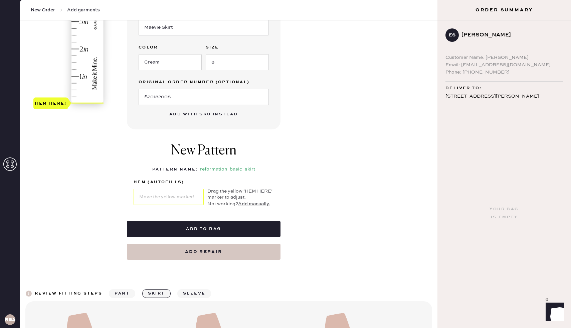
click at [203, 253] on button "Add repair" at bounding box center [204, 251] width 154 height 16
select select "13"
select select "20"
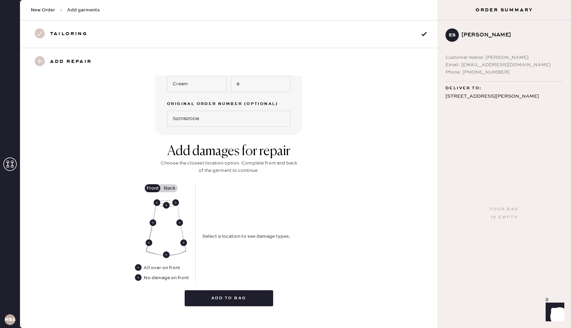
scroll to position [181, 0]
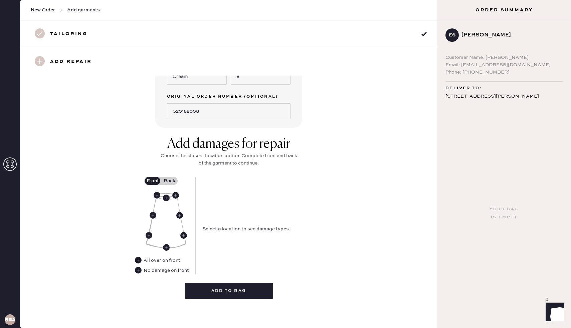
click at [140, 259] on use at bounding box center [138, 259] width 7 height 7
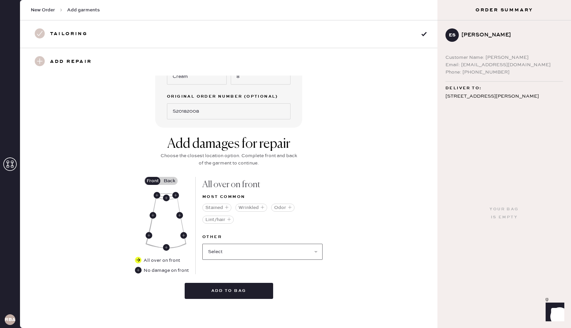
click at [247, 249] on select "Select Broken / Ripped Hem Broken Beads Broken Belt Loop Broken Button Broken E…" at bounding box center [262, 251] width 120 height 16
select select "1754"
click at [202, 243] on select "Select Broken / Ripped Hem Broken Beads Broken Belt Loop Broken Button Broken E…" at bounding box center [262, 251] width 120 height 16
select select
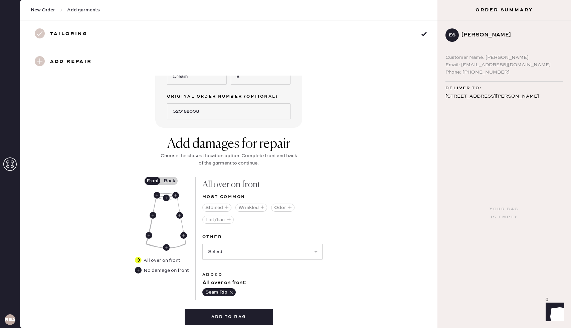
click at [172, 179] on label "Back" at bounding box center [169, 181] width 17 height 8
click at [169, 181] on input "Back" at bounding box center [169, 181] width 0 height 0
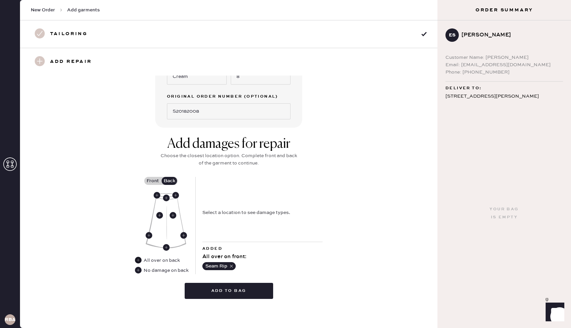
click at [141, 260] on use at bounding box center [138, 259] width 7 height 7
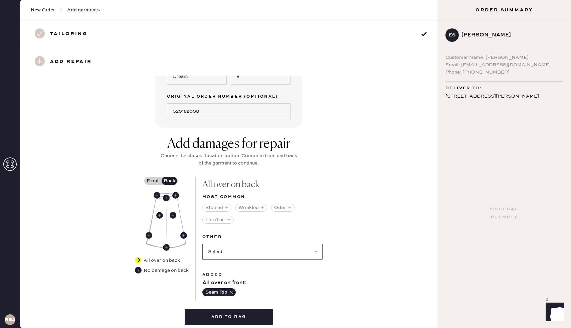
click at [236, 249] on select "Select Broken / Ripped Hem Broken Beads Broken Belt Loop Broken Button Broken E…" at bounding box center [262, 251] width 120 height 16
select select "1754"
click at [202, 243] on select "Select Broken / Ripped Hem Broken Beads Broken Belt Loop Broken Button Broken E…" at bounding box center [262, 251] width 120 height 16
select select
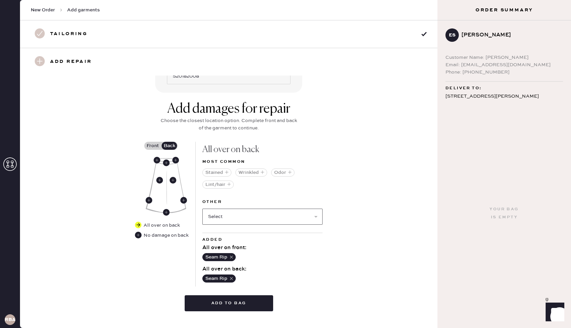
scroll to position [228, 0]
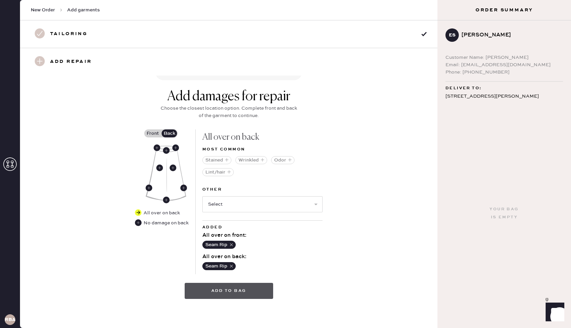
click at [231, 290] on button "Add to bag" at bounding box center [229, 291] width 88 height 16
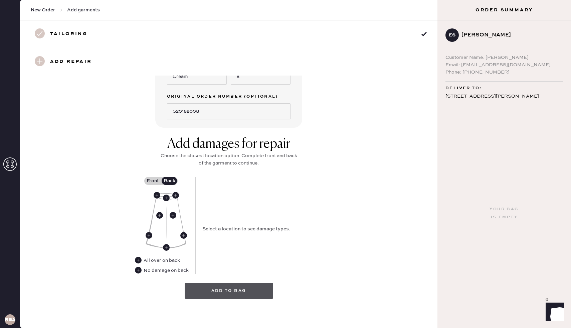
scroll to position [0, 0]
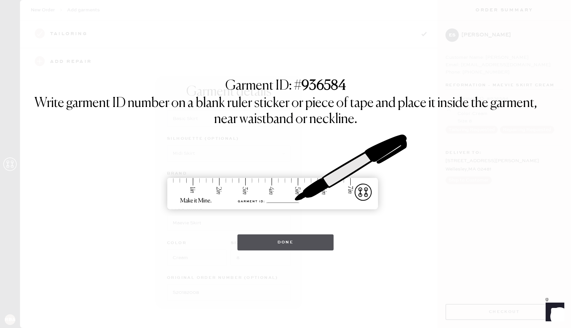
click at [282, 242] on button "Done" at bounding box center [285, 242] width 97 height 16
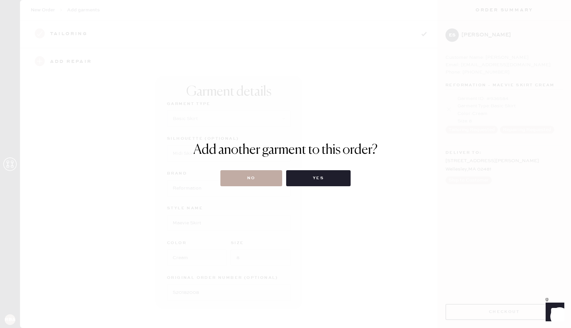
click at [251, 180] on button "No" at bounding box center [251, 178] width 62 height 16
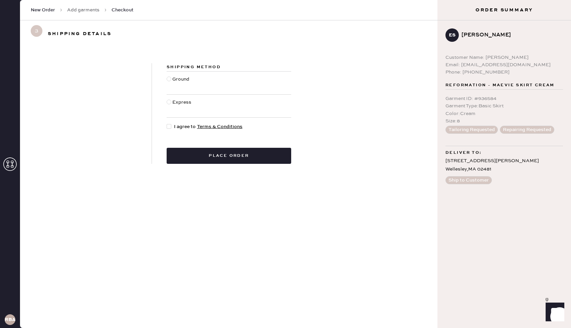
click at [168, 80] on div at bounding box center [169, 78] width 5 height 5
click at [167, 76] on input "Ground" at bounding box center [167, 75] width 0 height 0
radio input "true"
click at [172, 126] on div at bounding box center [170, 126] width 7 height 7
click at [167, 123] on input "I agree to Terms & Conditions" at bounding box center [167, 123] width 0 height 0
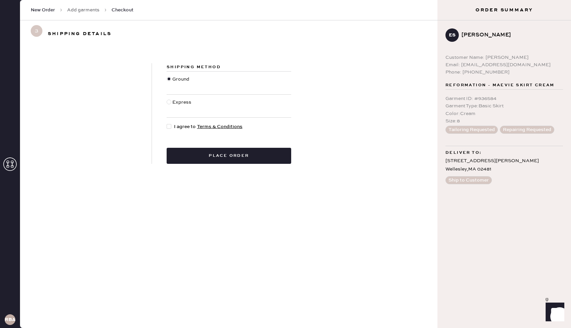
checkbox input "true"
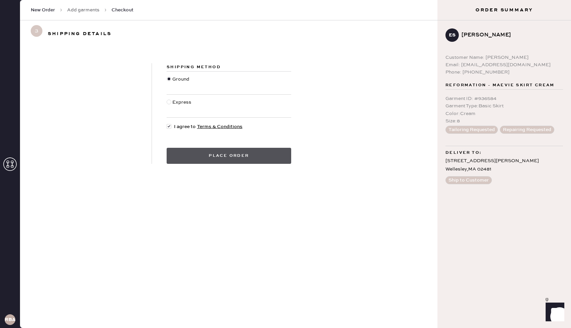
click at [218, 157] on button "Place order" at bounding box center [229, 156] width 125 height 16
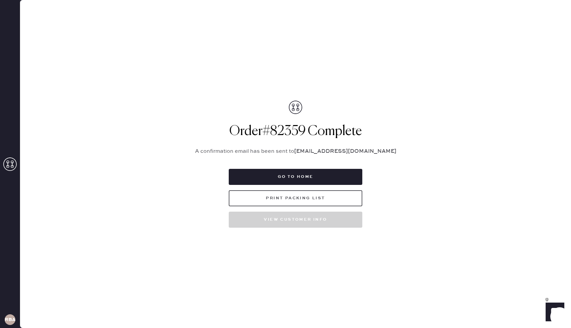
click at [296, 197] on button "Print Packing List" at bounding box center [296, 198] width 134 height 16
click at [291, 177] on button "Go to home" at bounding box center [296, 177] width 134 height 16
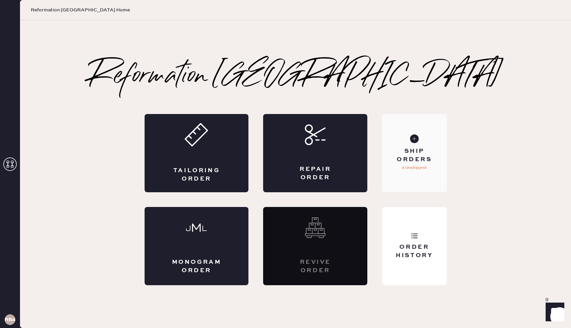
click at [417, 154] on div "Ship Orders" at bounding box center [414, 155] width 54 height 17
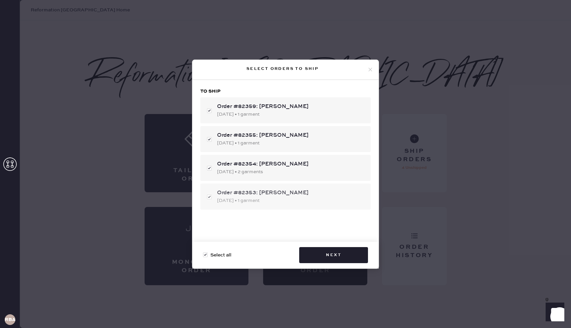
click at [256, 192] on div "Order #82353: [PERSON_NAME]" at bounding box center [291, 193] width 148 height 8
checkbox input "false"
click at [256, 192] on div "Order #82353: [PERSON_NAME]" at bounding box center [291, 193] width 148 height 8
checkbox input "true"
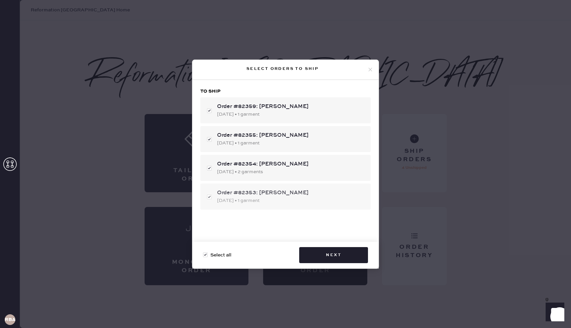
checkbox input "true"
click at [370, 70] on icon at bounding box center [370, 69] width 6 height 6
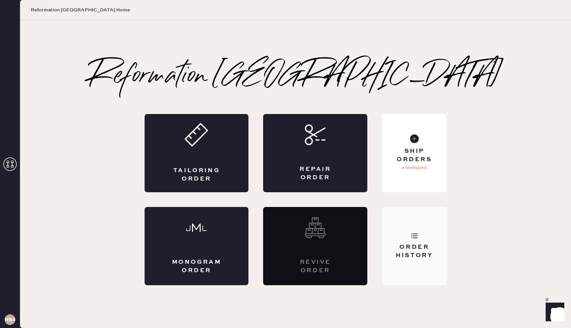
click at [414, 239] on div "Order History" at bounding box center [414, 246] width 64 height 78
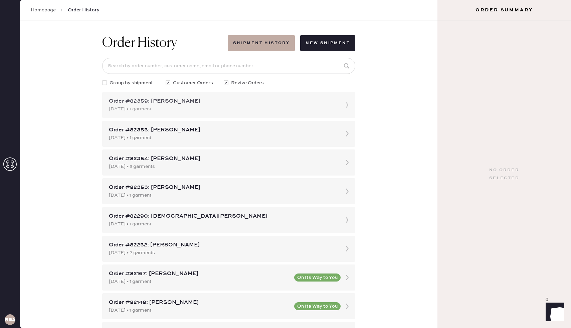
click at [181, 103] on div "Order #82359: [PERSON_NAME]" at bounding box center [223, 101] width 228 height 8
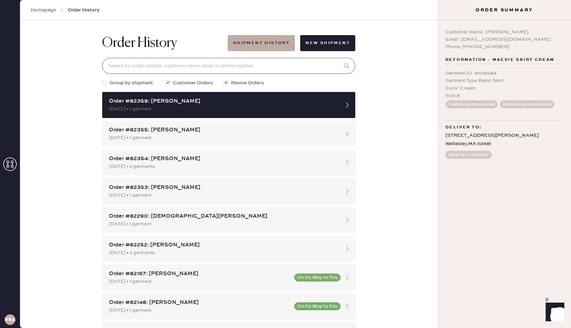
click at [160, 60] on input at bounding box center [228, 66] width 253 height 16
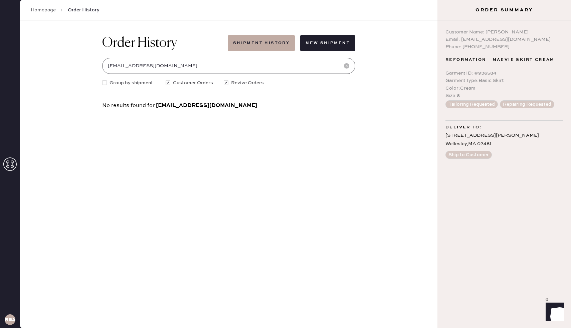
click at [168, 65] on input "[EMAIL_ADDRESS][DOMAIN_NAME]" at bounding box center [228, 66] width 253 height 16
type input "[EMAIL_ADDRESS][DOMAIN_NAME]"
click at [45, 10] on link "Homepage" at bounding box center [43, 10] width 25 height 7
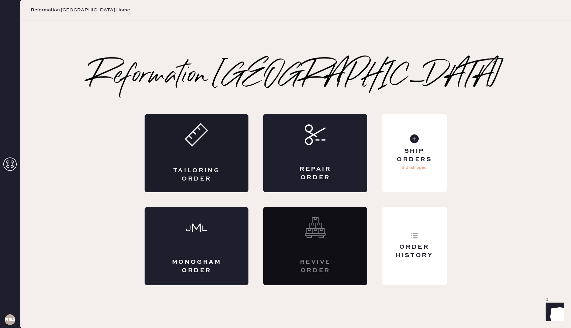
click at [207, 155] on div "Tailoring Order" at bounding box center [197, 153] width 104 height 78
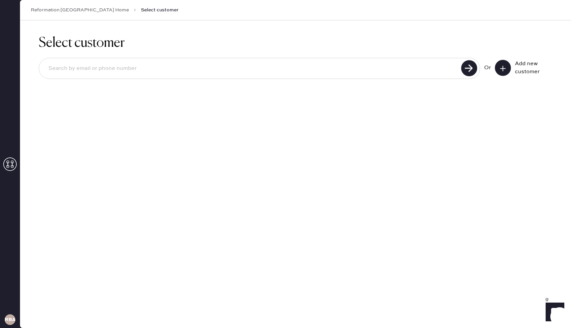
click at [141, 66] on input at bounding box center [251, 68] width 416 height 15
paste input "[EMAIL_ADDRESS][DOMAIN_NAME]"
type input "[EMAIL_ADDRESS][DOMAIN_NAME]"
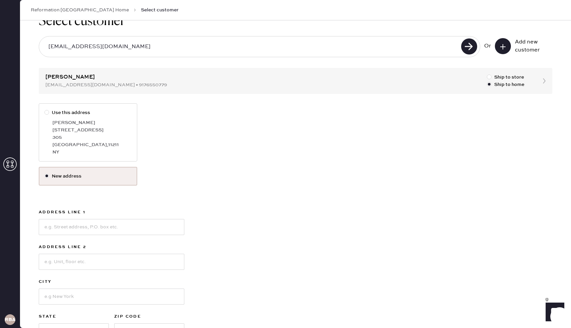
scroll to position [18, 0]
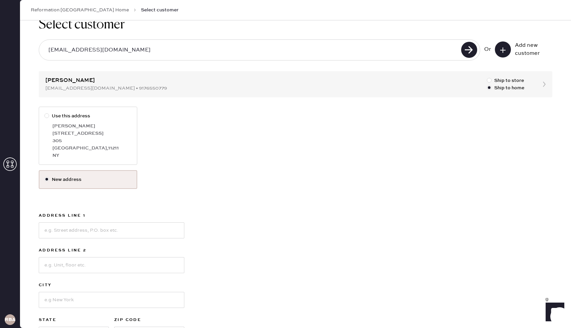
click at [76, 132] on div "[STREET_ADDRESS]" at bounding box center [91, 133] width 79 height 7
click at [45, 113] on input "Use this address" at bounding box center [44, 112] width 0 height 0
radio input "true"
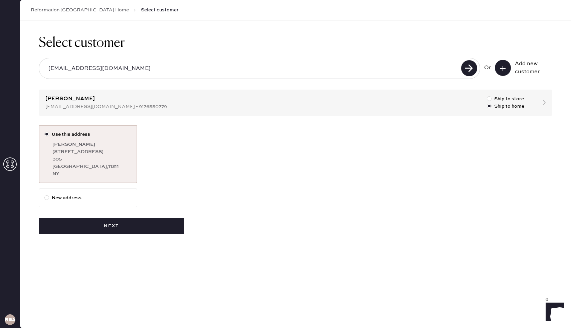
scroll to position [0, 0]
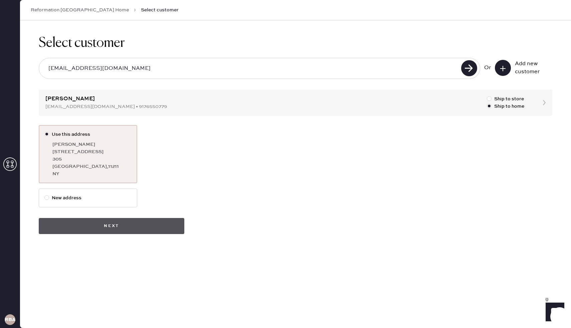
click at [118, 228] on button "Next" at bounding box center [112, 226] width 146 height 16
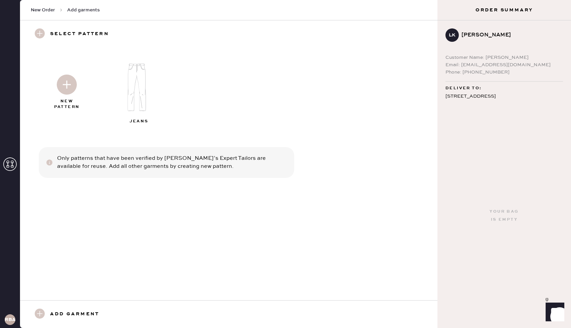
click at [75, 13] on span "Add garments" at bounding box center [83, 10] width 33 height 7
click at [53, 12] on span "New Order" at bounding box center [43, 10] width 24 height 7
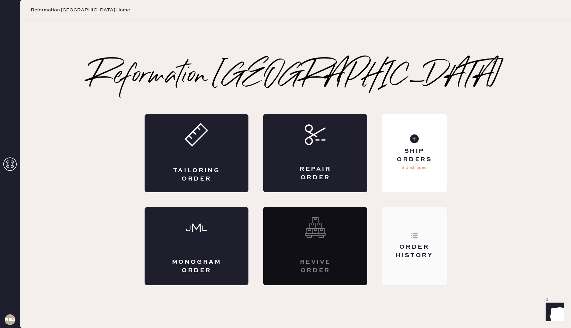
click at [395, 239] on div "Order History" at bounding box center [414, 246] width 64 height 78
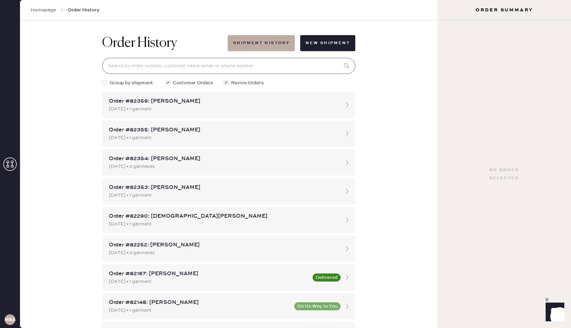
click at [218, 69] on input at bounding box center [228, 66] width 253 height 16
paste input "[EMAIL_ADDRESS][DOMAIN_NAME]"
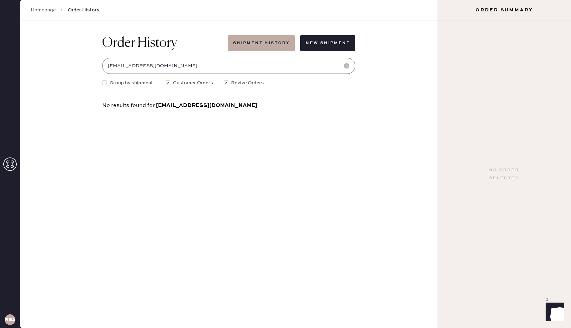
type input "[EMAIL_ADDRESS][DOMAIN_NAME]"
click at [284, 39] on button "Shipment History" at bounding box center [261, 43] width 67 height 16
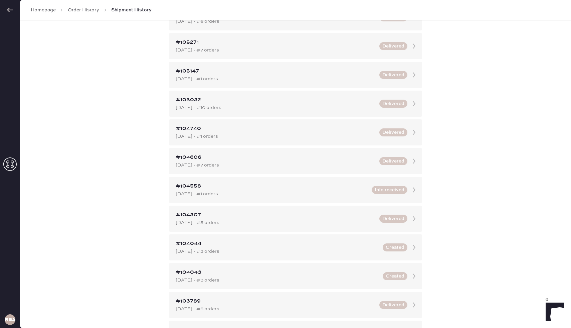
scroll to position [475, 0]
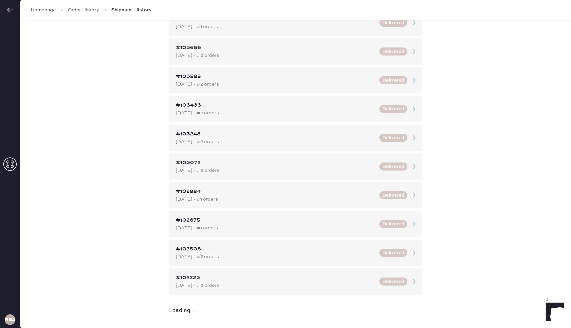
click at [54, 12] on link "Homepage" at bounding box center [43, 10] width 25 height 7
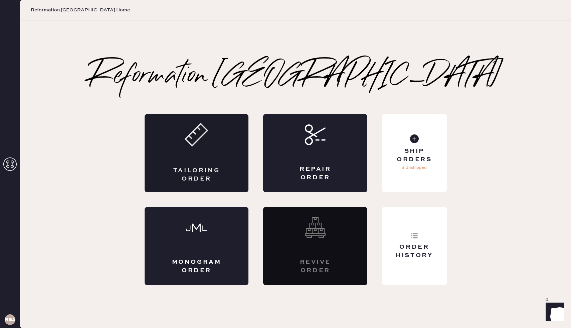
click at [230, 175] on div "Tailoring Order" at bounding box center [197, 153] width 104 height 78
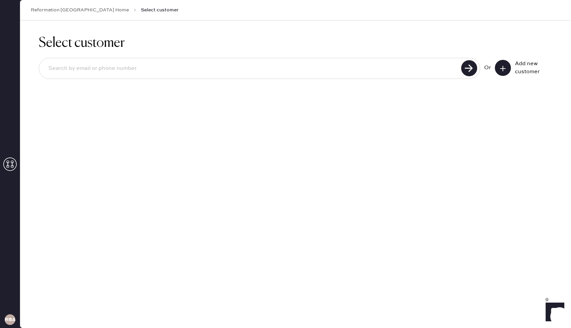
click at [276, 71] on input at bounding box center [251, 68] width 416 height 15
type input "9176550779"
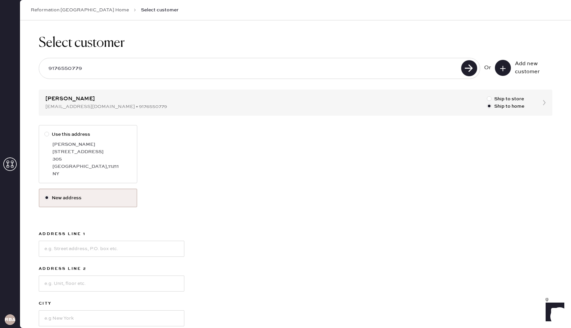
click at [110, 134] on label "Use this address" at bounding box center [87, 134] width 87 height 7
click at [45, 131] on input "Use this address" at bounding box center [44, 131] width 0 height 0
radio input "true"
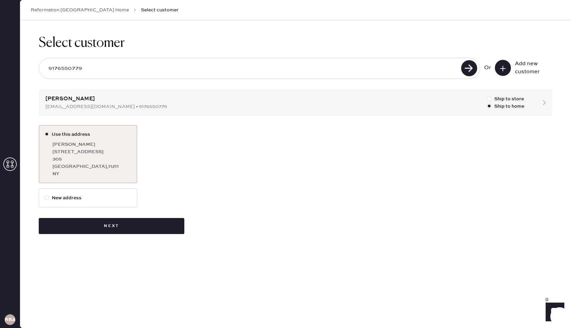
click at [95, 204] on label "New address" at bounding box center [88, 197] width 99 height 19
click at [45, 194] on input "New address" at bounding box center [44, 194] width 0 height 0
radio input "true"
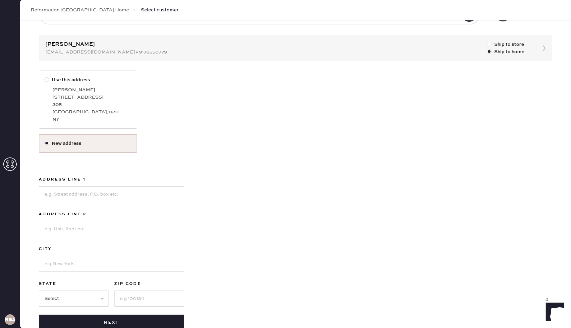
scroll to position [59, 0]
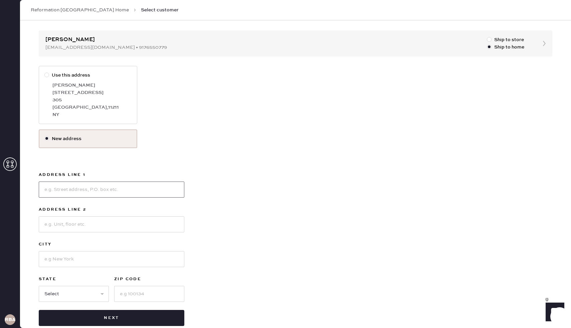
click at [71, 191] on input at bounding box center [112, 189] width 146 height 16
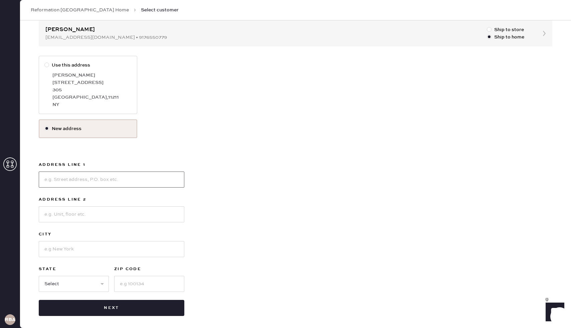
scroll to position [72, 0]
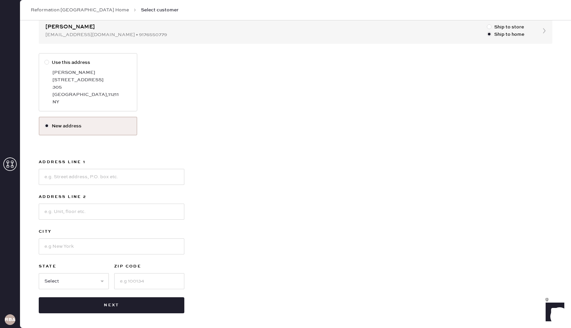
click at [225, 146] on div "Use this address [PERSON_NAME] [STREET_ADDRESS] New address Address Line 1 Addr…" at bounding box center [296, 183] width 514 height 260
click at [99, 180] on input at bounding box center [112, 177] width 146 height 16
type input "1 [GEOGRAPHIC_DATA]"
type input "#501"
type input "[GEOGRAPHIC_DATA]"
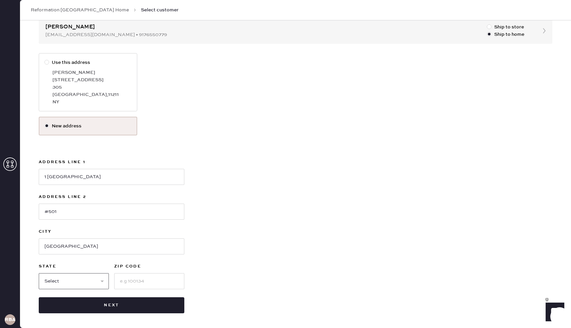
select select "MA"
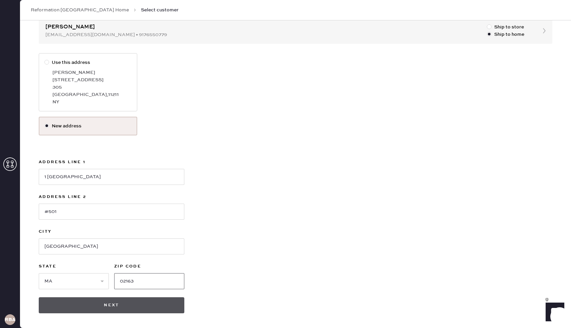
type input "02163"
click at [123, 303] on button "Next" at bounding box center [112, 305] width 146 height 16
